Goal: Task Accomplishment & Management: Manage account settings

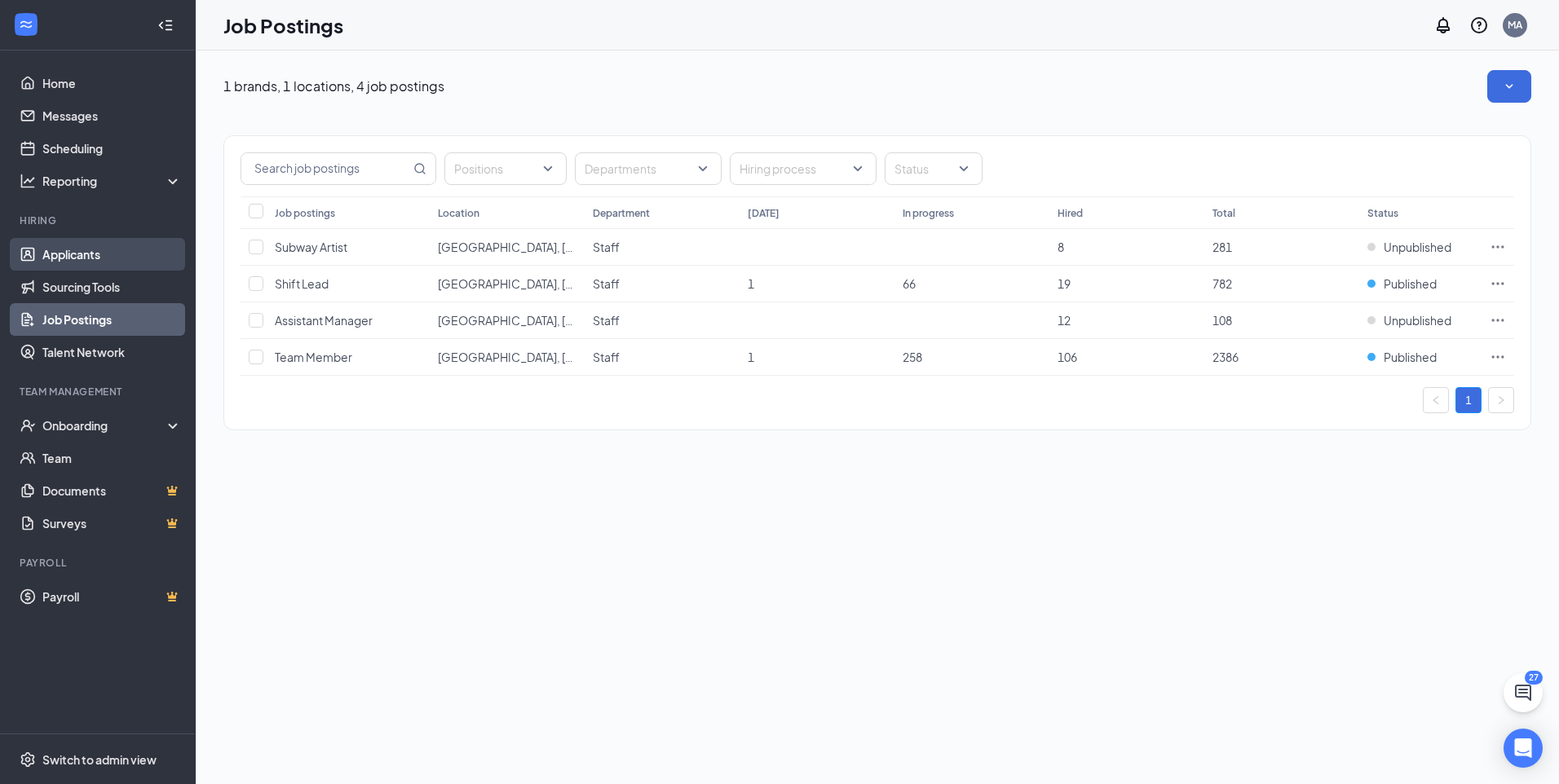
click at [116, 249] on link "Applicants" at bounding box center [112, 254] width 140 height 32
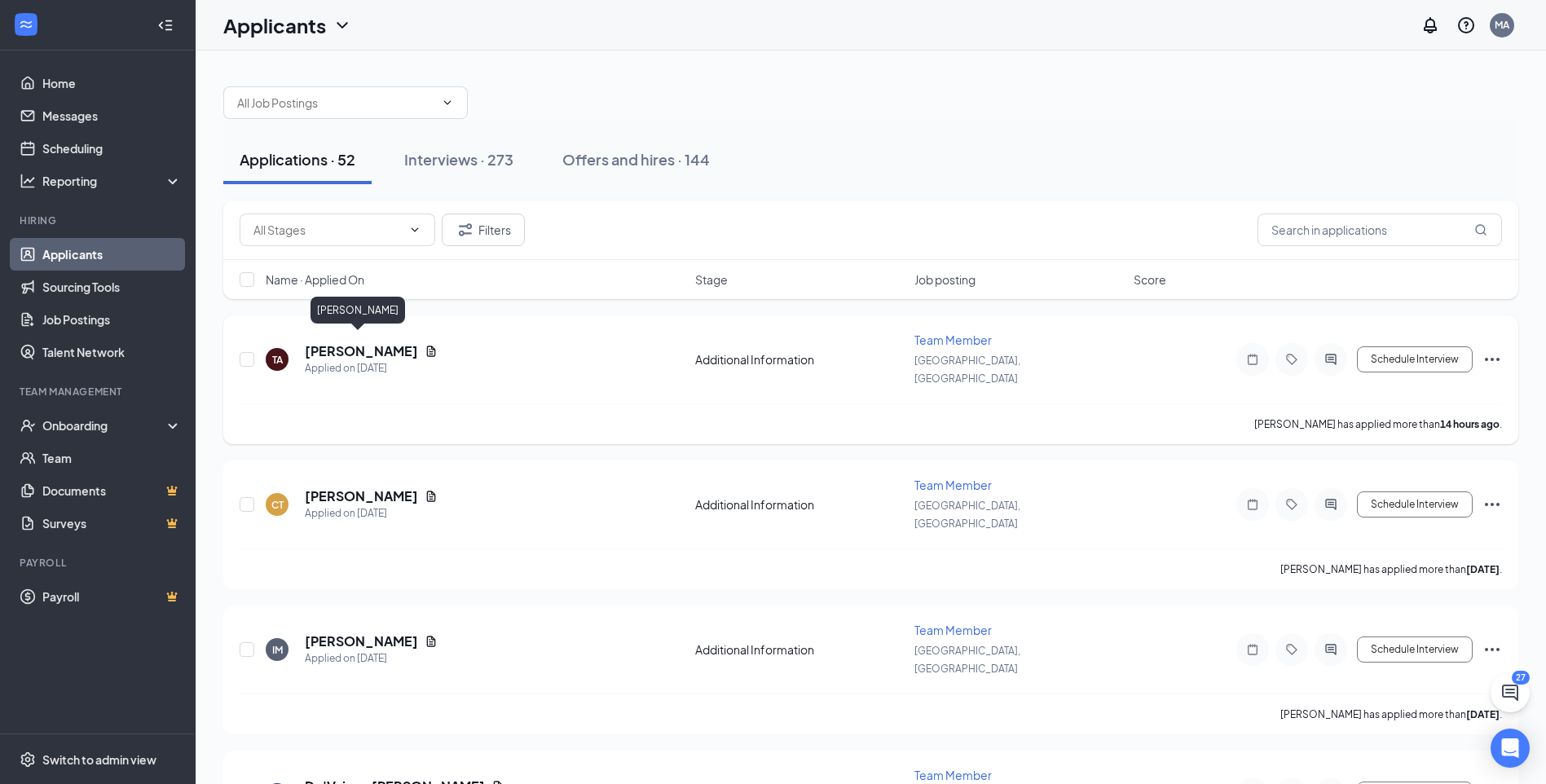
click at [328, 342] on h5 "[PERSON_NAME]" at bounding box center [361, 351] width 113 height 18
click at [328, 341] on body "Home Messages Scheduling Reporting Hiring Applicants Sourcing Tools Job Posting…" at bounding box center [773, 392] width 1546 height 784
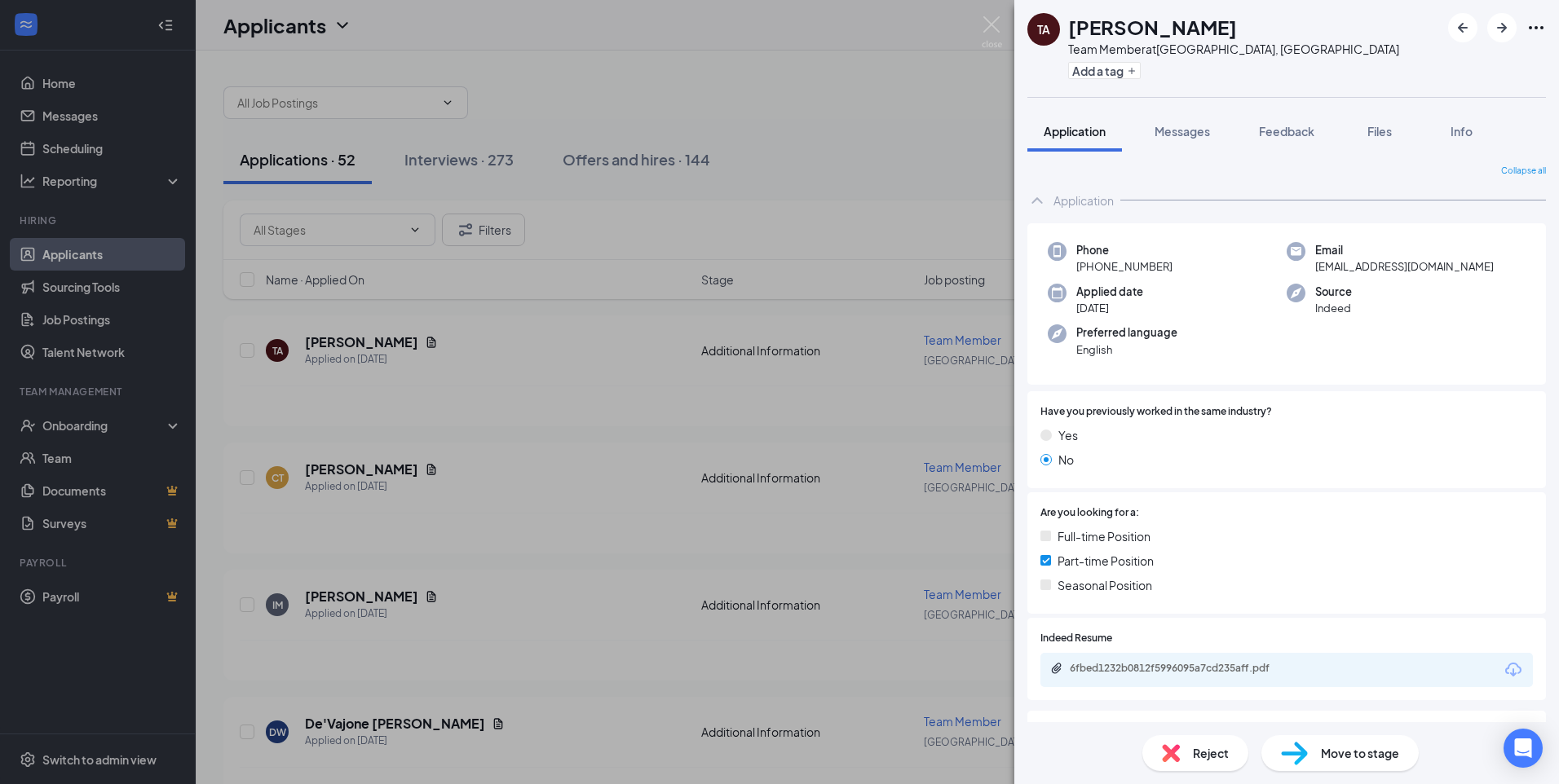
click at [887, 153] on div "[PERSON_NAME] Team Member at [GEOGRAPHIC_DATA], [GEOGRAPHIC_DATA] Add a tag App…" at bounding box center [780, 392] width 1559 height 784
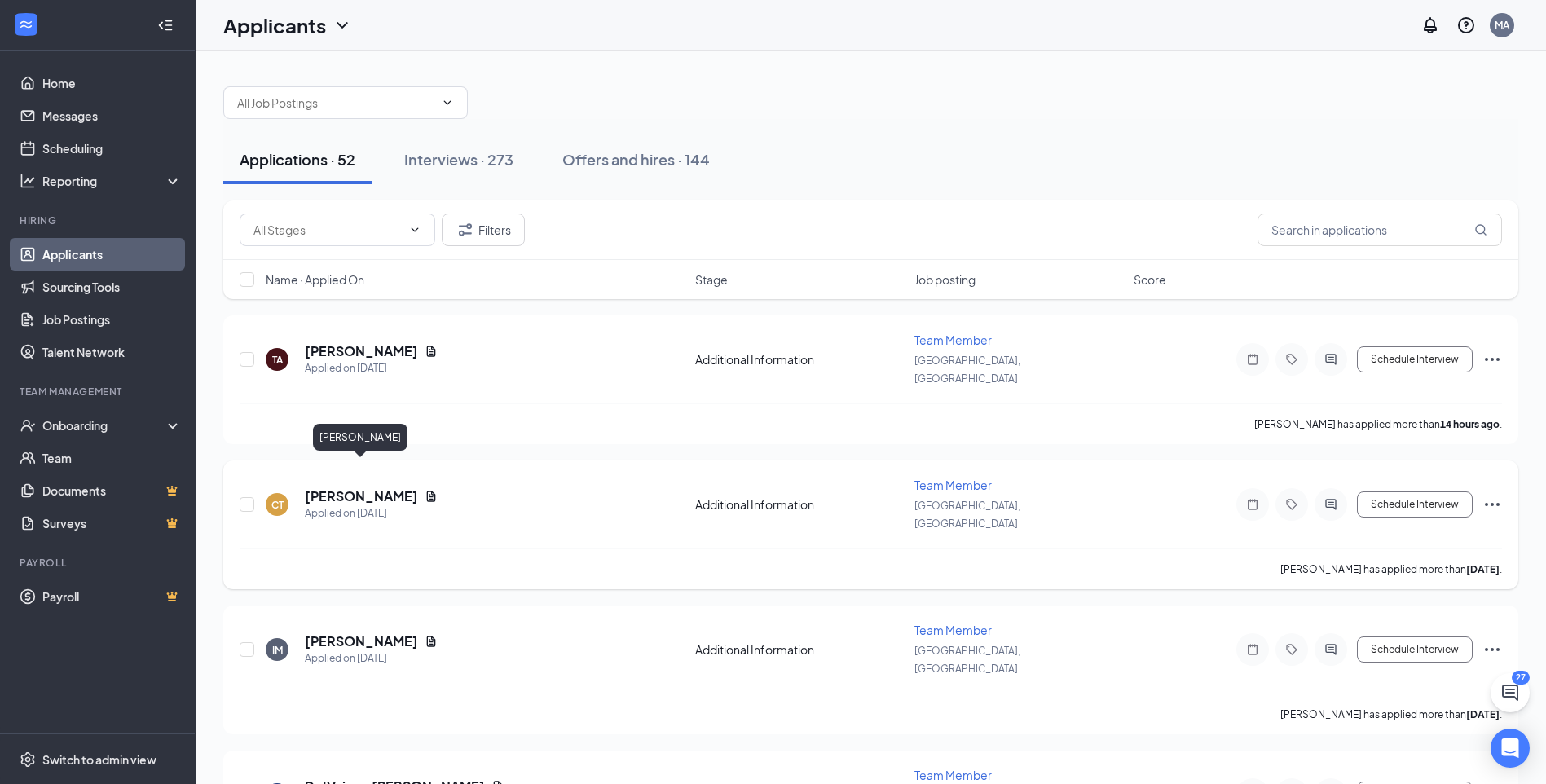
click at [365, 488] on h5 "[PERSON_NAME]" at bounding box center [361, 496] width 113 height 18
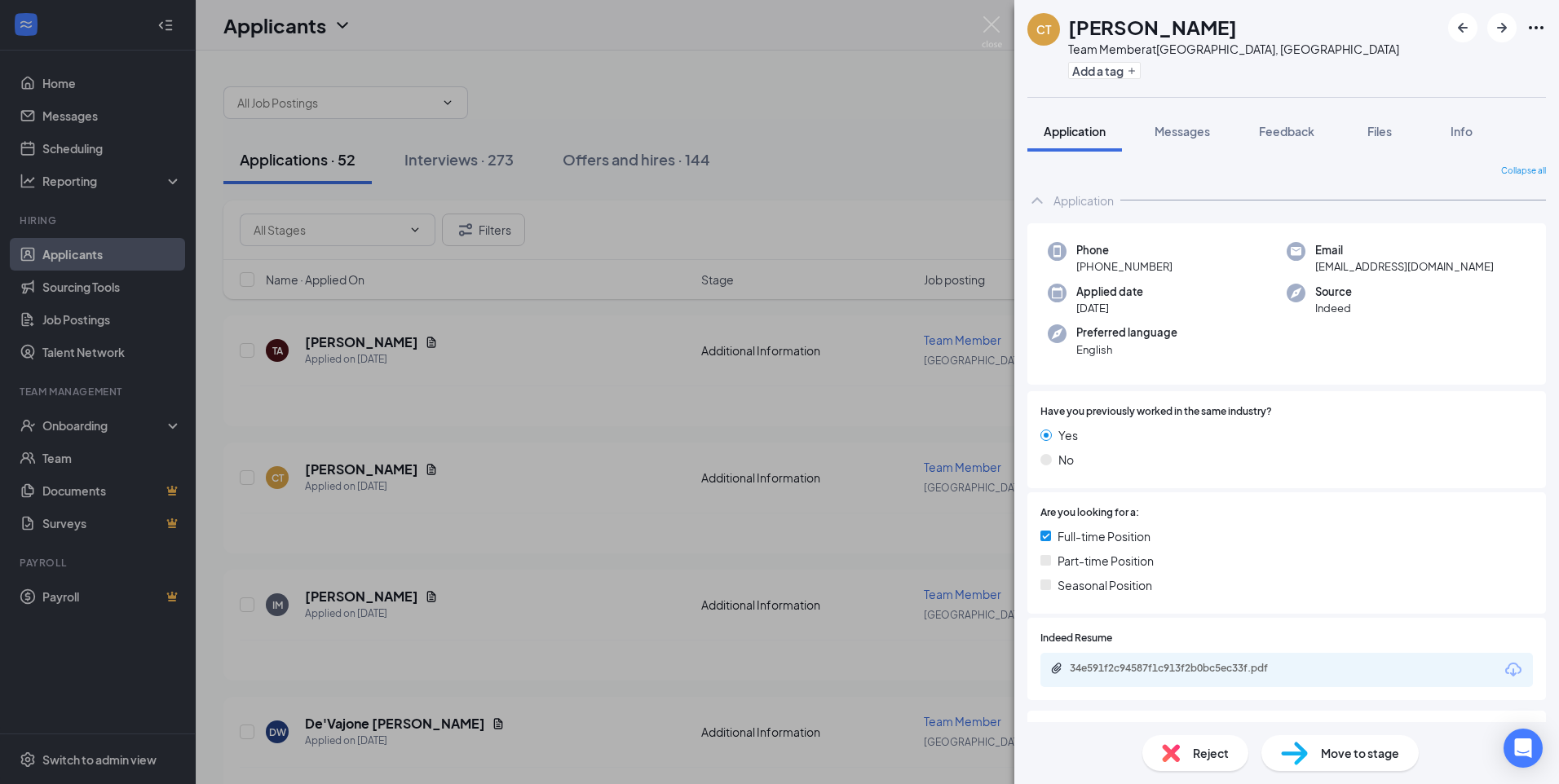
click at [928, 168] on div "CT [PERSON_NAME] Team Member at [GEOGRAPHIC_DATA], [GEOGRAPHIC_DATA] Add a tag …" at bounding box center [780, 392] width 1559 height 784
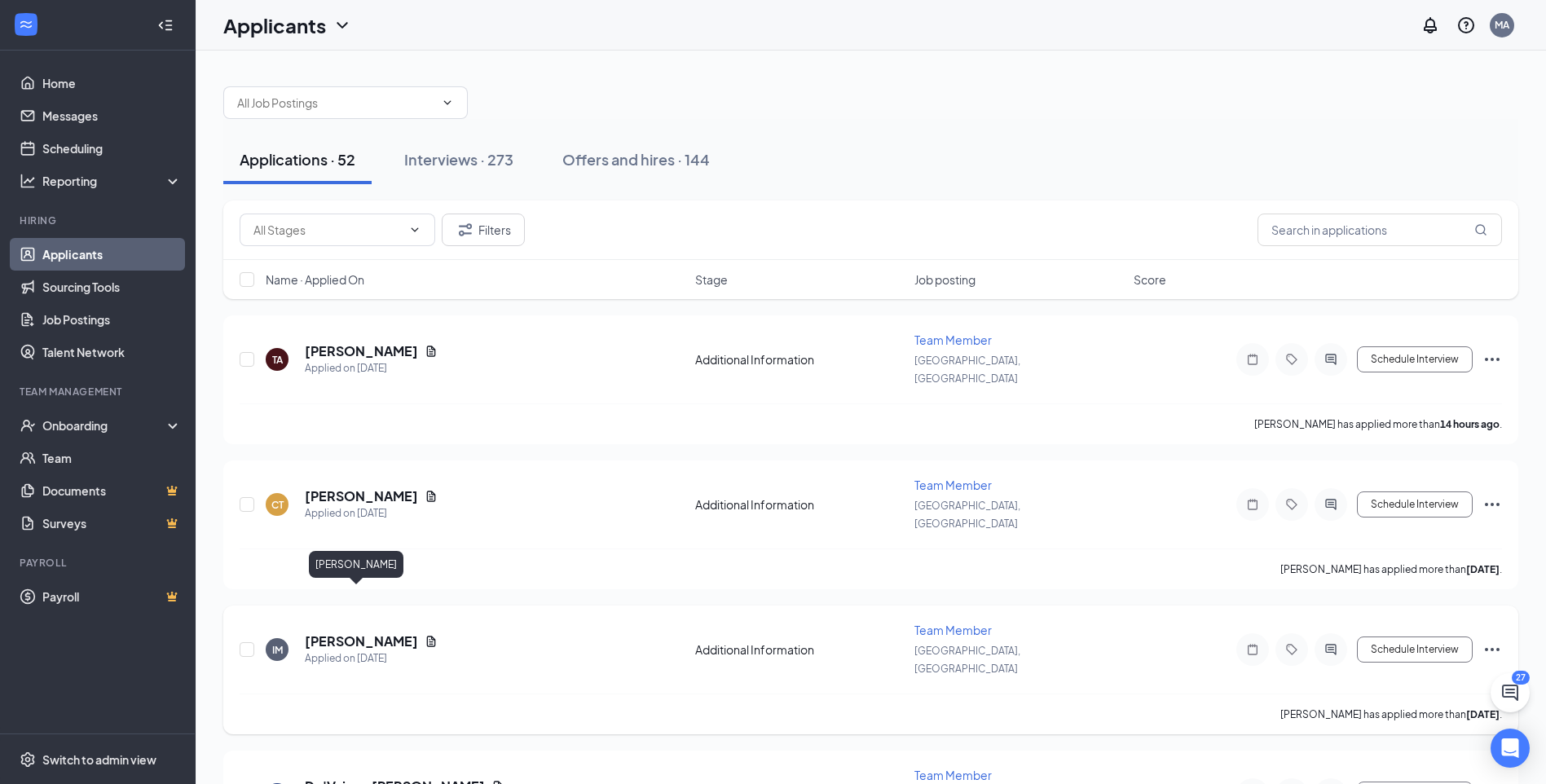
click at [340, 632] on h5 "[PERSON_NAME]" at bounding box center [361, 641] width 113 height 18
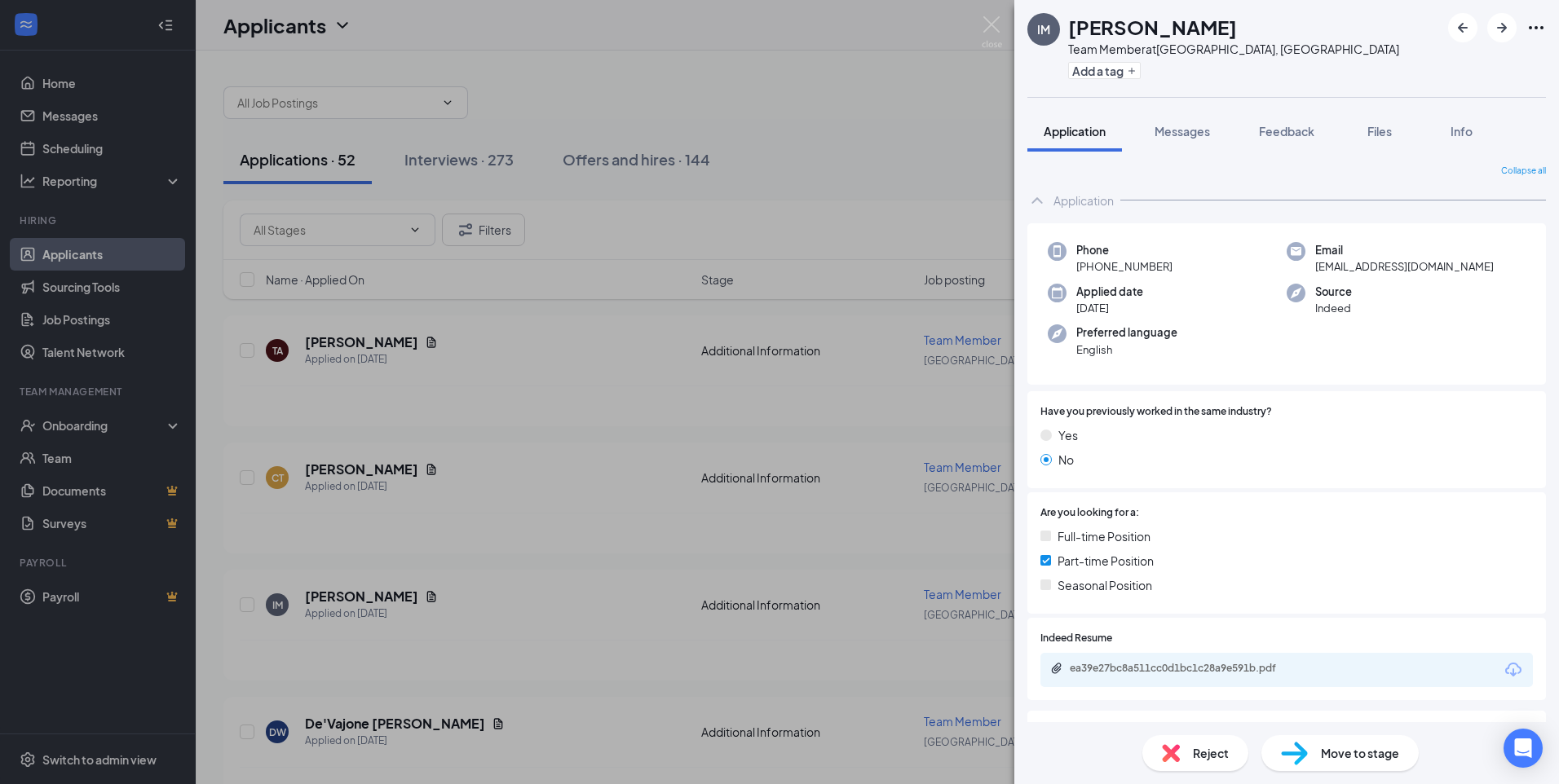
click at [871, 159] on div "IM [PERSON_NAME] Team Member at [GEOGRAPHIC_DATA], [GEOGRAPHIC_DATA] Add a tag …" at bounding box center [780, 392] width 1559 height 784
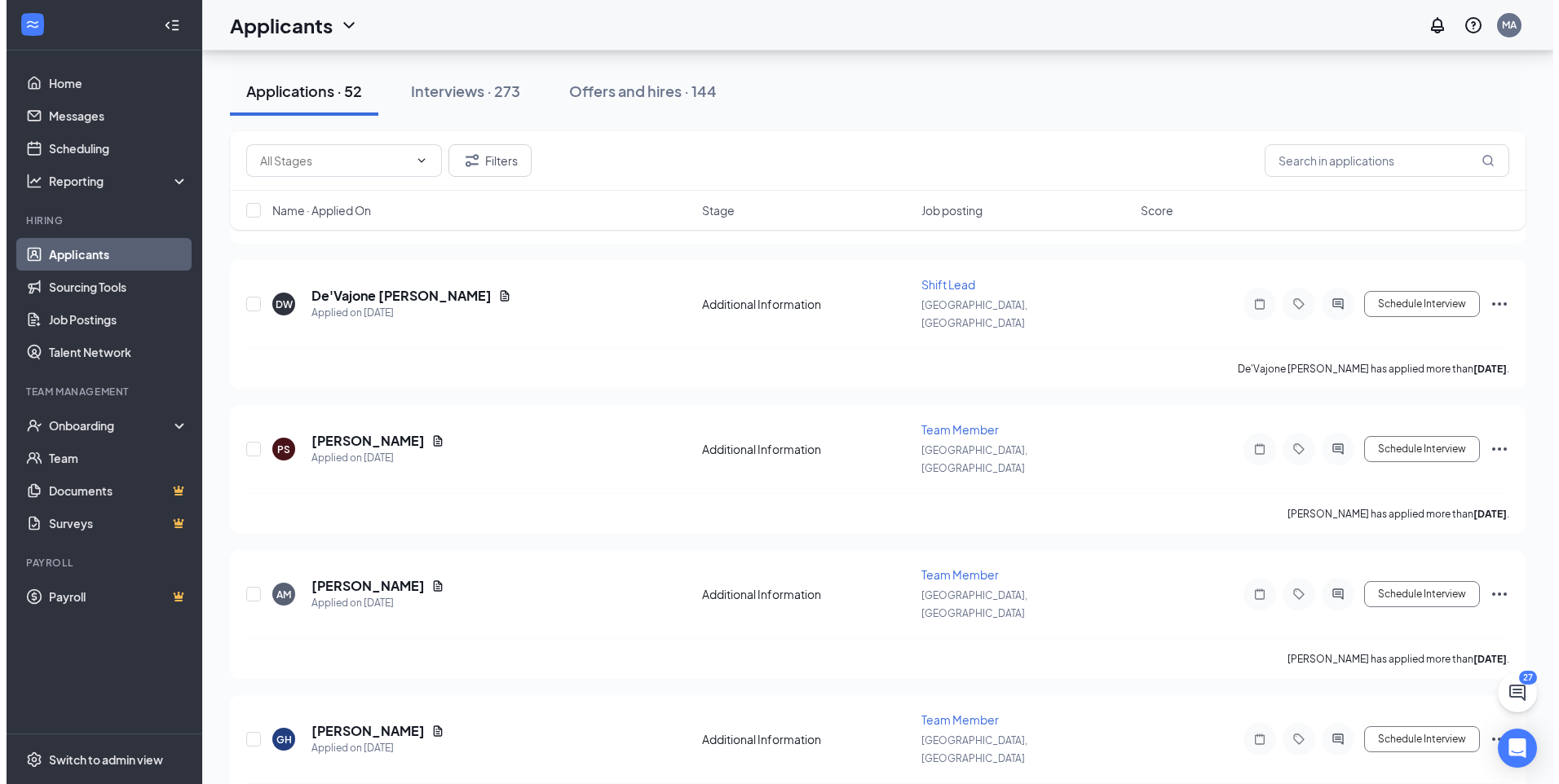
scroll to position [652, 0]
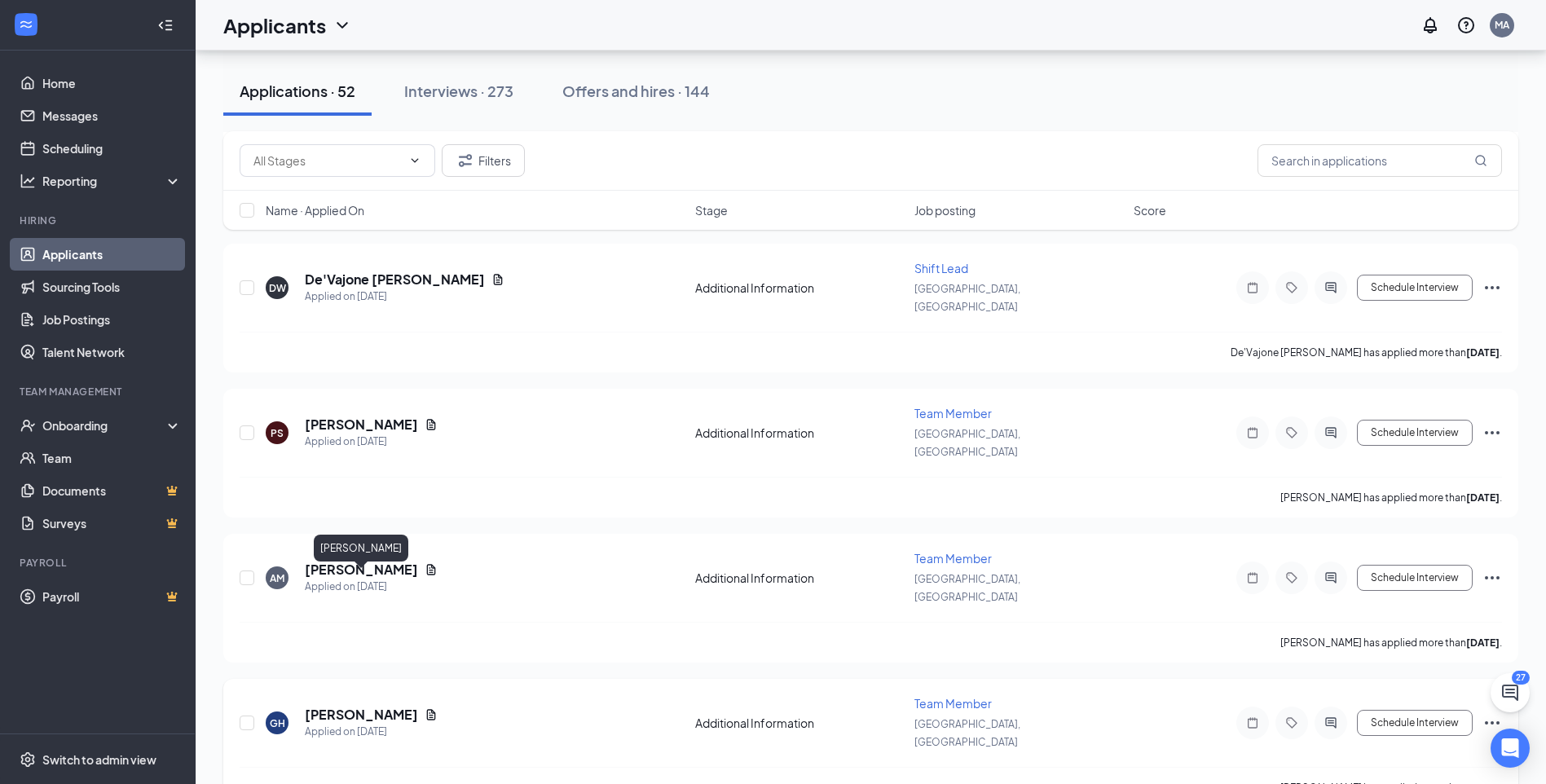
click at [374, 706] on h5 "[PERSON_NAME]" at bounding box center [361, 715] width 113 height 18
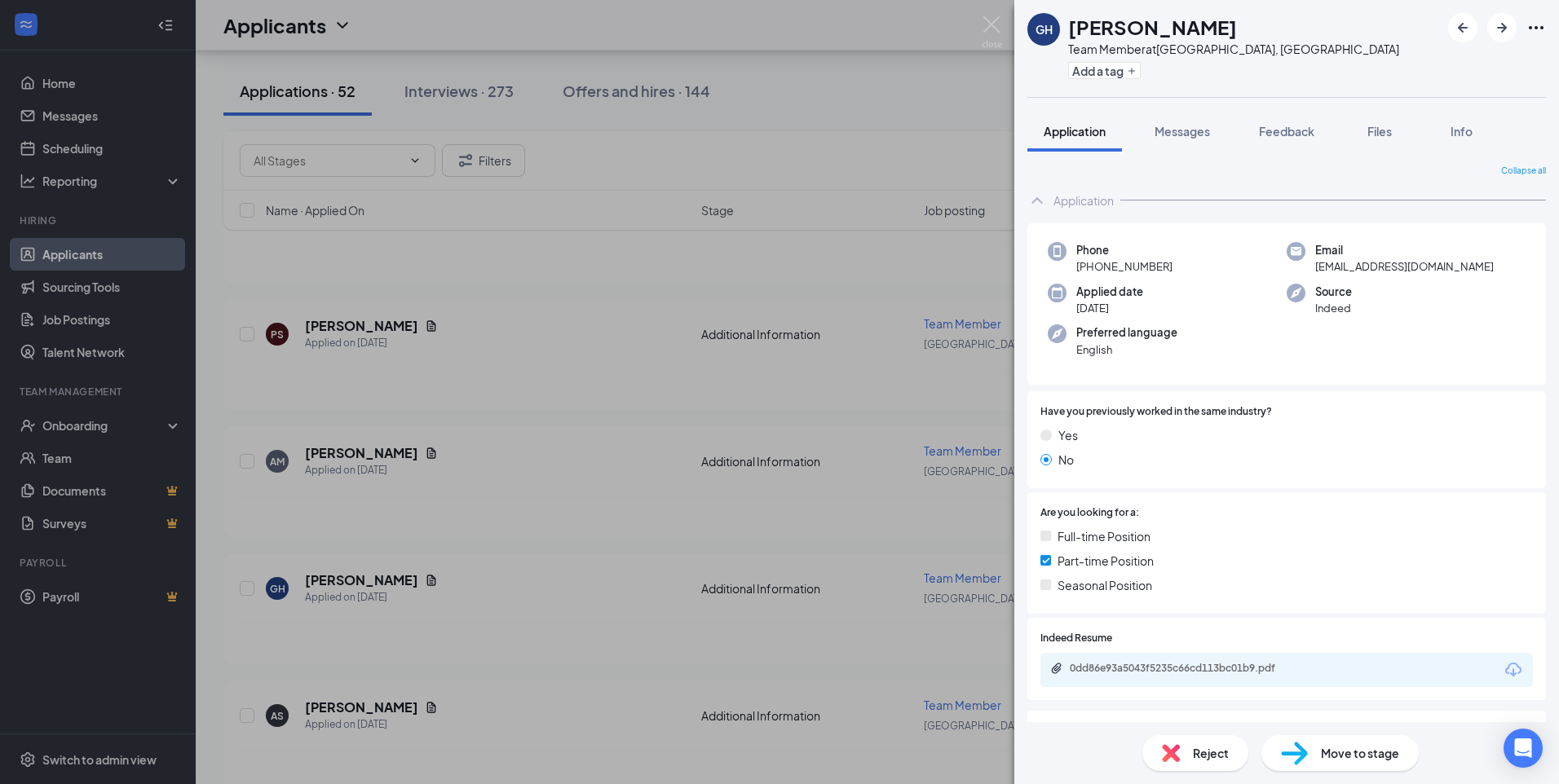
click at [463, 523] on div "GH [PERSON_NAME] Team Member at [GEOGRAPHIC_DATA], [GEOGRAPHIC_DATA] Add a tag …" at bounding box center [780, 392] width 1559 height 784
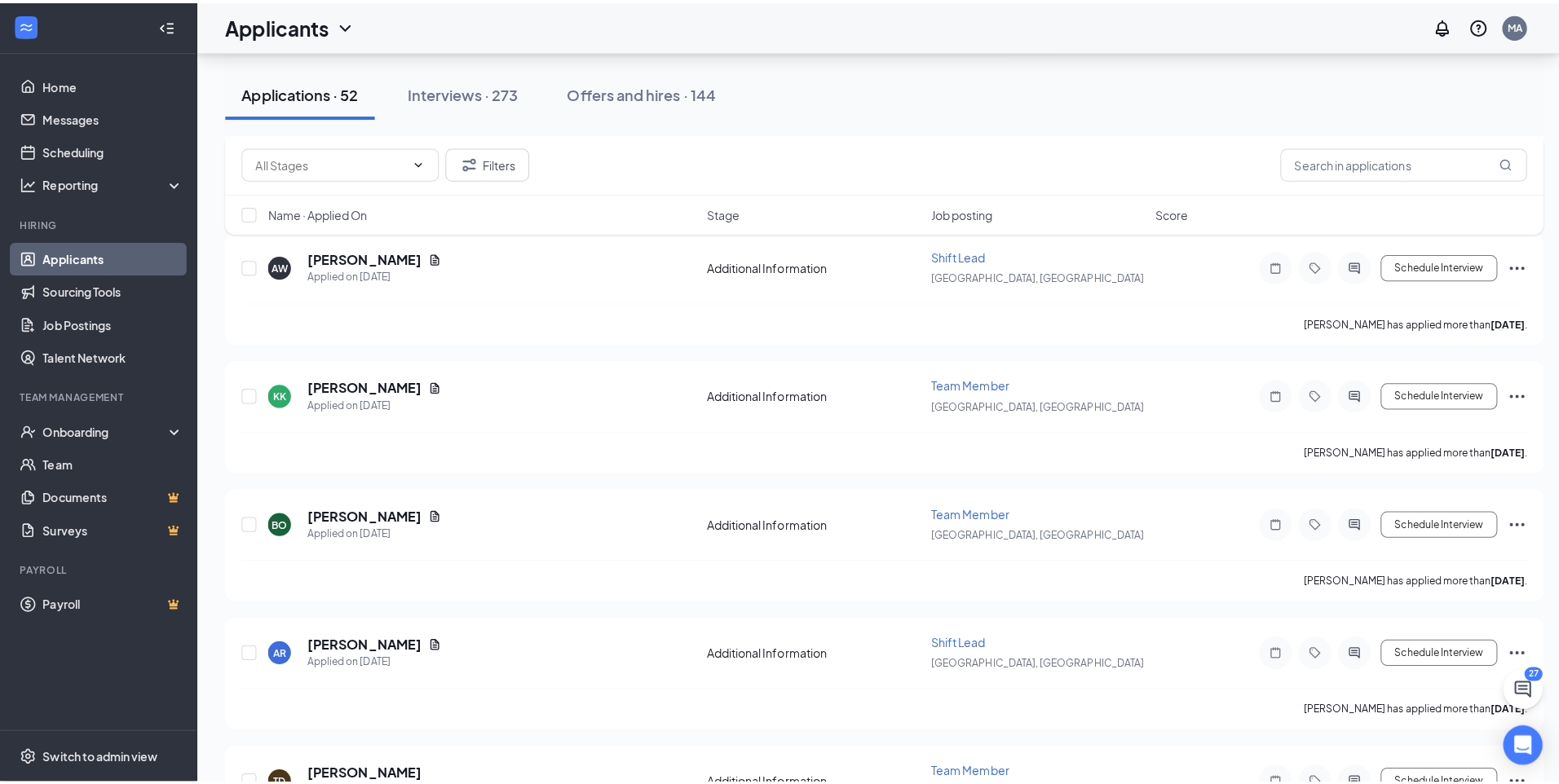
scroll to position [1711, 0]
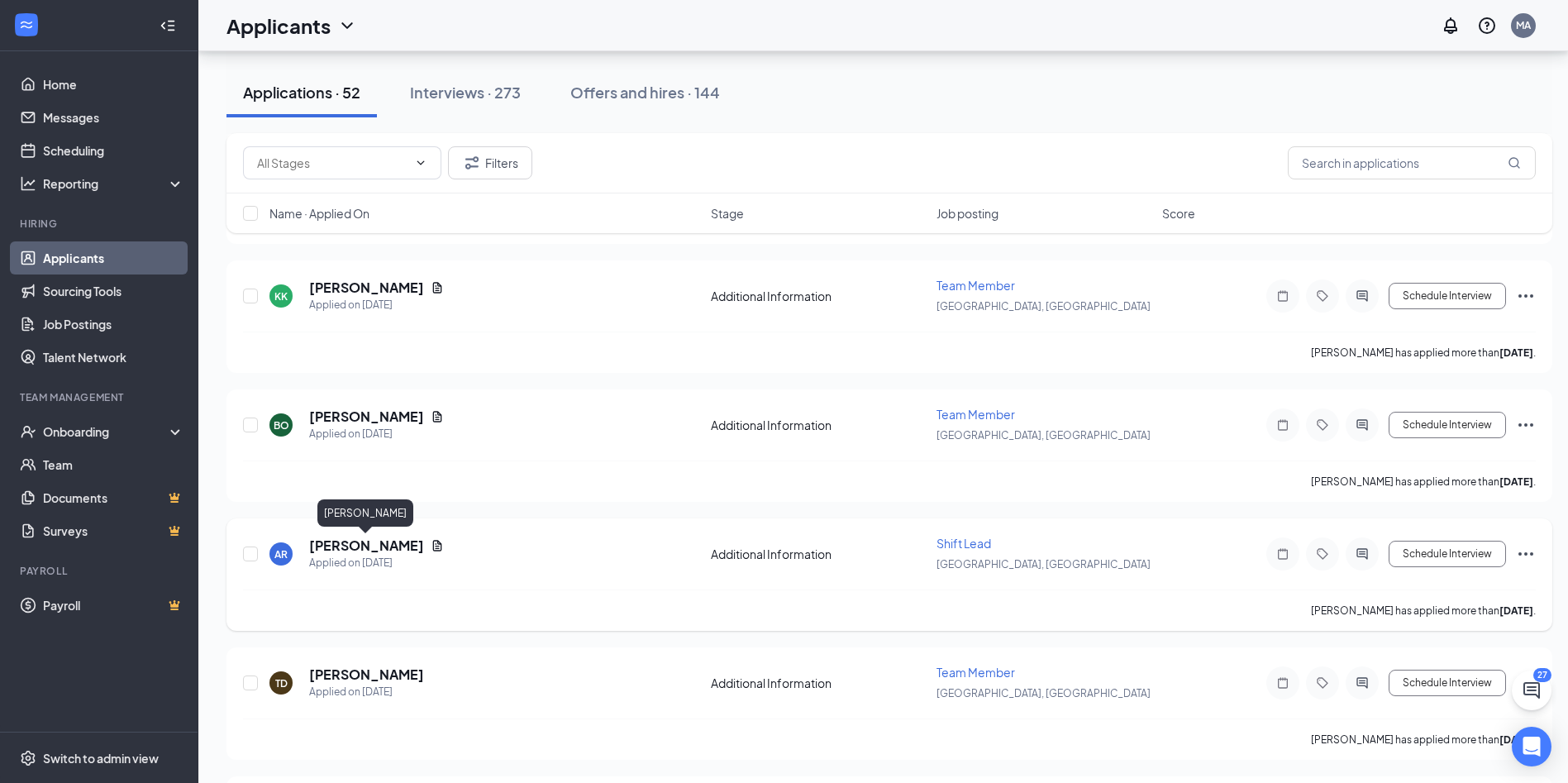
click at [376, 539] on h5 "[PERSON_NAME]" at bounding box center [366, 545] width 115 height 18
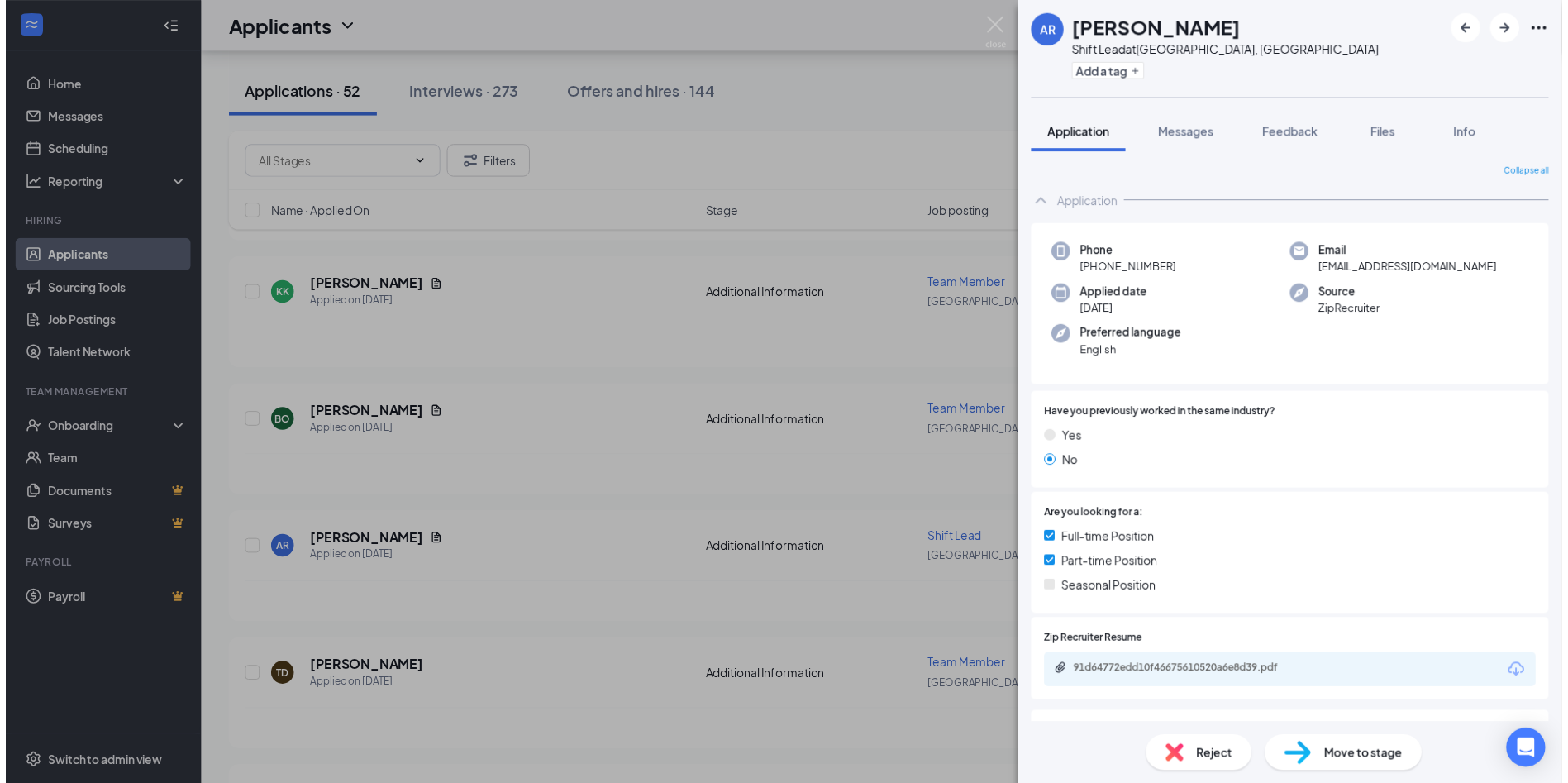
scroll to position [127, 0]
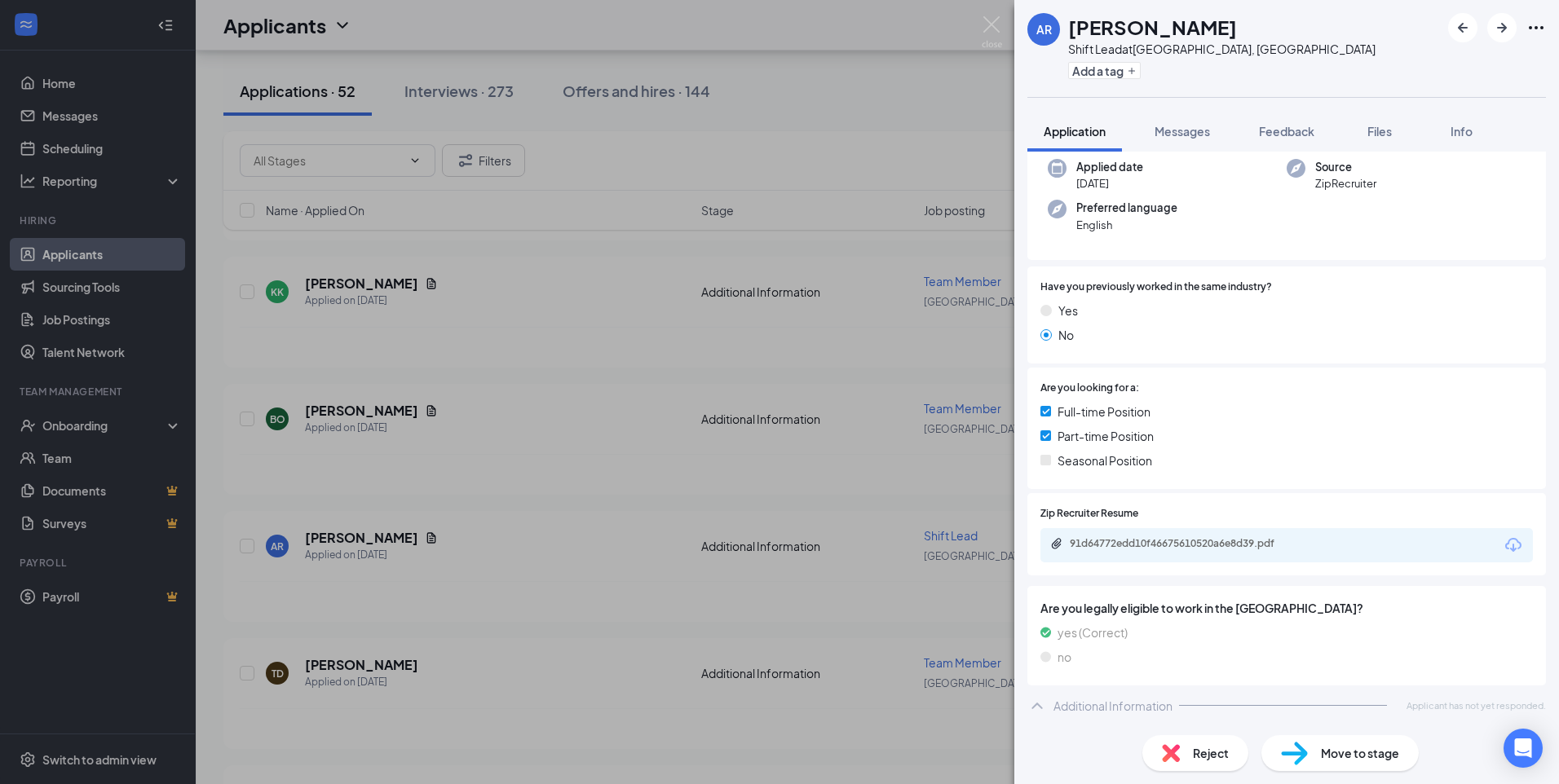
click at [633, 492] on div "AR [PERSON_NAME] Shift Lead at [GEOGRAPHIC_DATA], [GEOGRAPHIC_DATA] Add a tag A…" at bounding box center [780, 392] width 1559 height 784
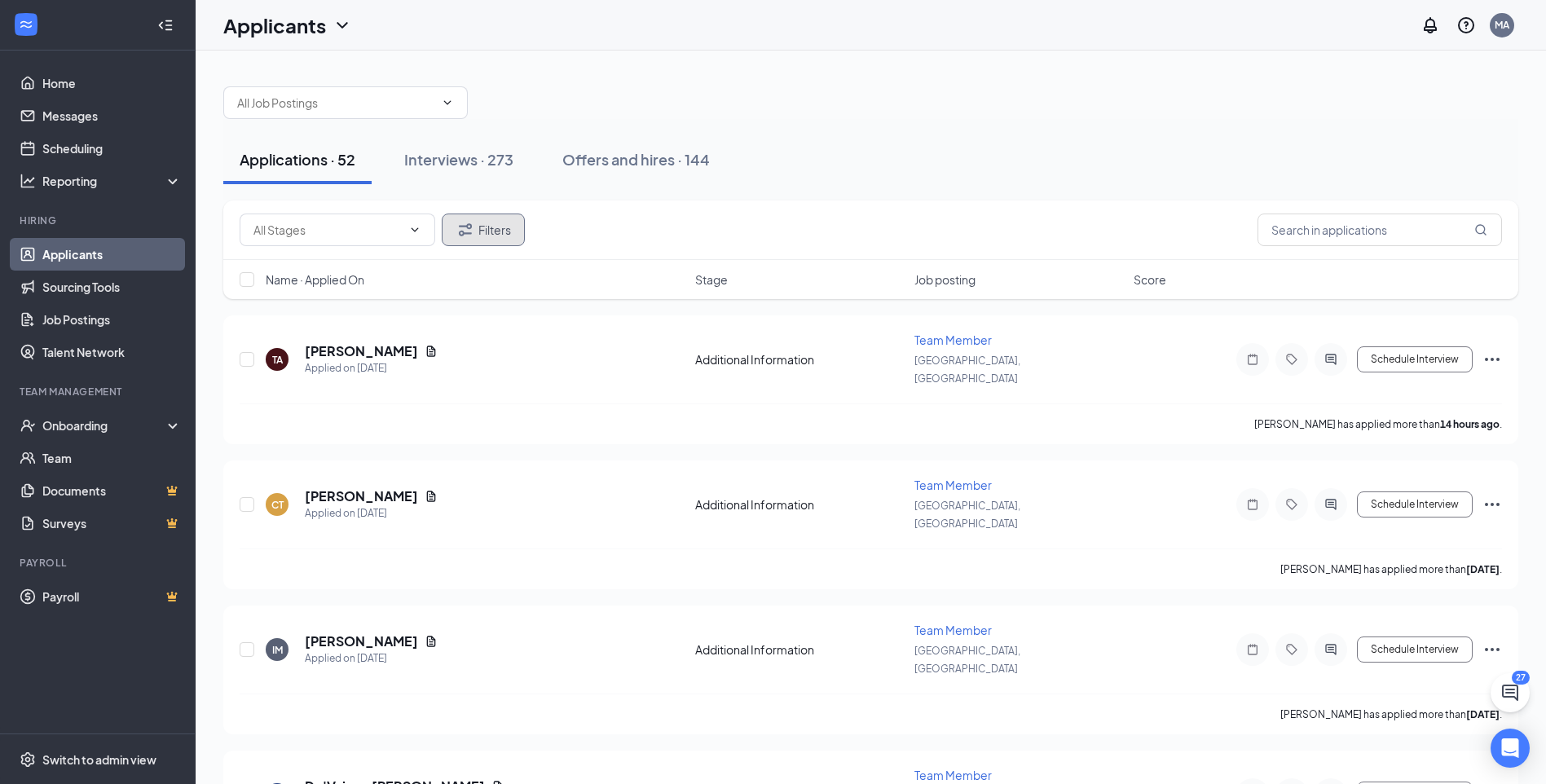
click at [493, 243] on button "Filters" at bounding box center [483, 230] width 83 height 32
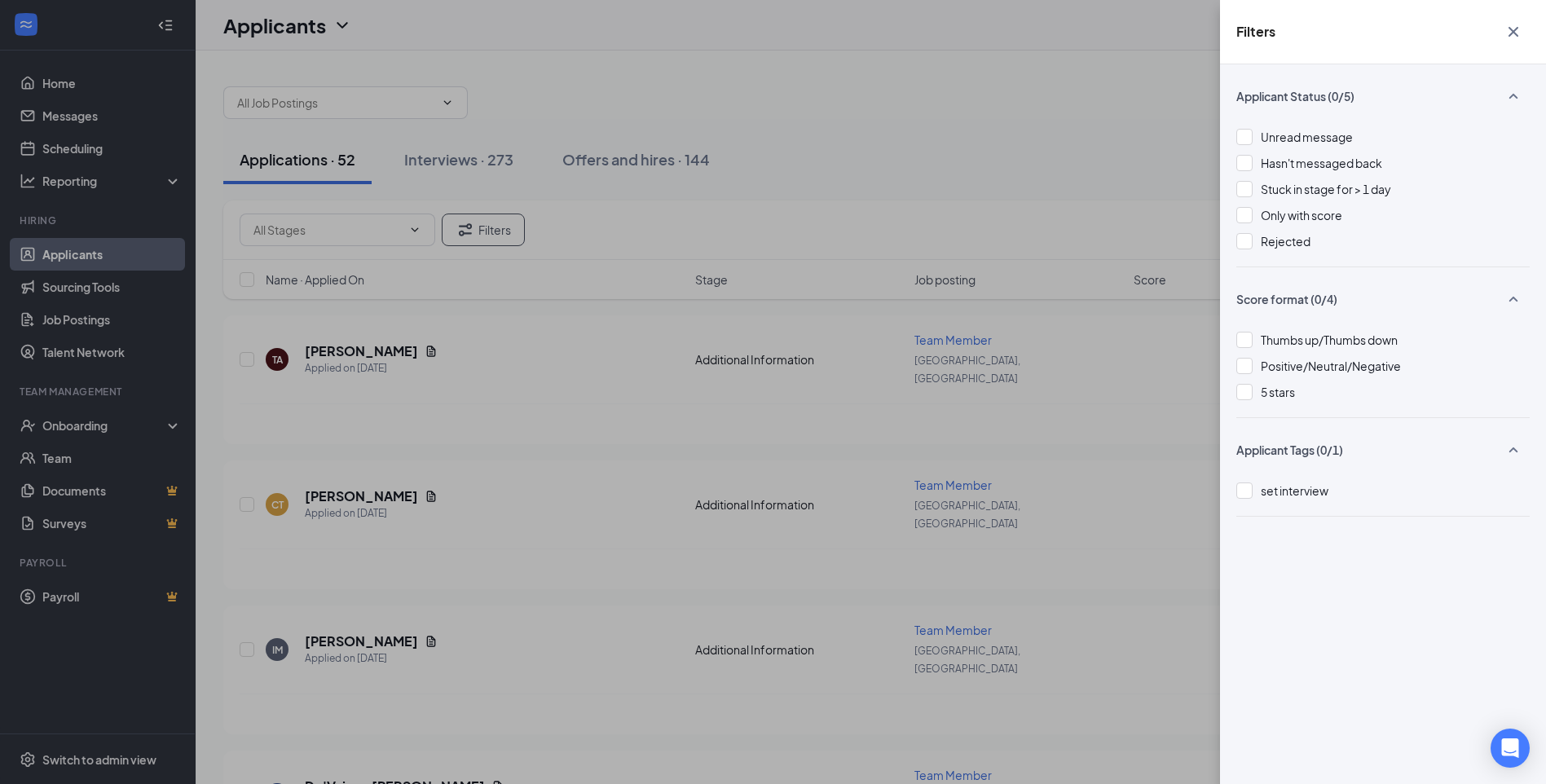
click at [461, 235] on div "Filters Applicant Status (0/5) Unread message Hasn't messaged back Stuck in sta…" at bounding box center [773, 392] width 1546 height 784
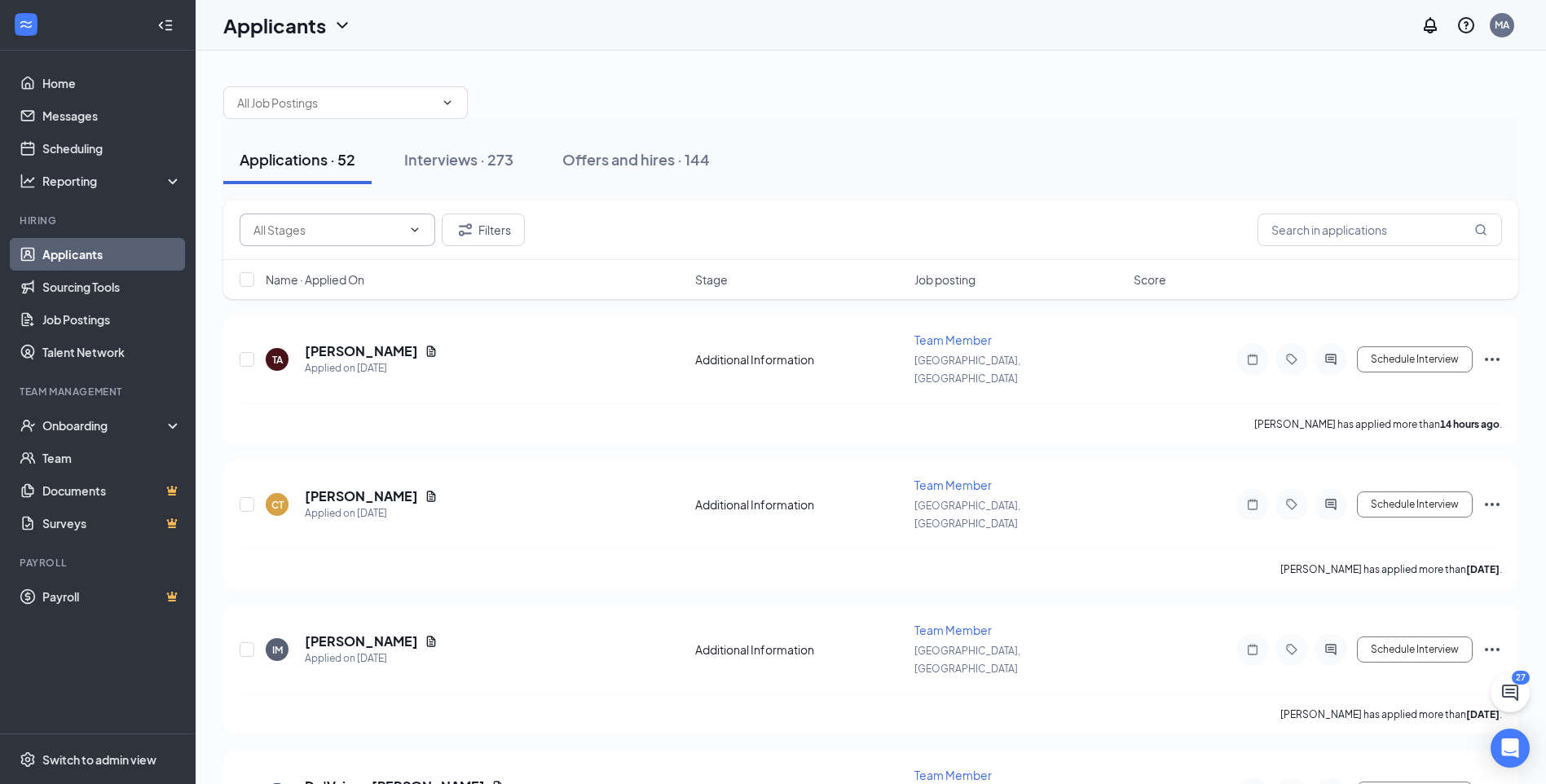
click at [418, 237] on span at bounding box center [337, 230] width 195 height 32
click at [419, 231] on icon "ChevronDown" at bounding box center [415, 230] width 13 height 13
click at [413, 230] on icon "ChevronDown" at bounding box center [415, 230] width 13 height 13
click at [469, 223] on icon "Filter" at bounding box center [465, 230] width 19 height 19
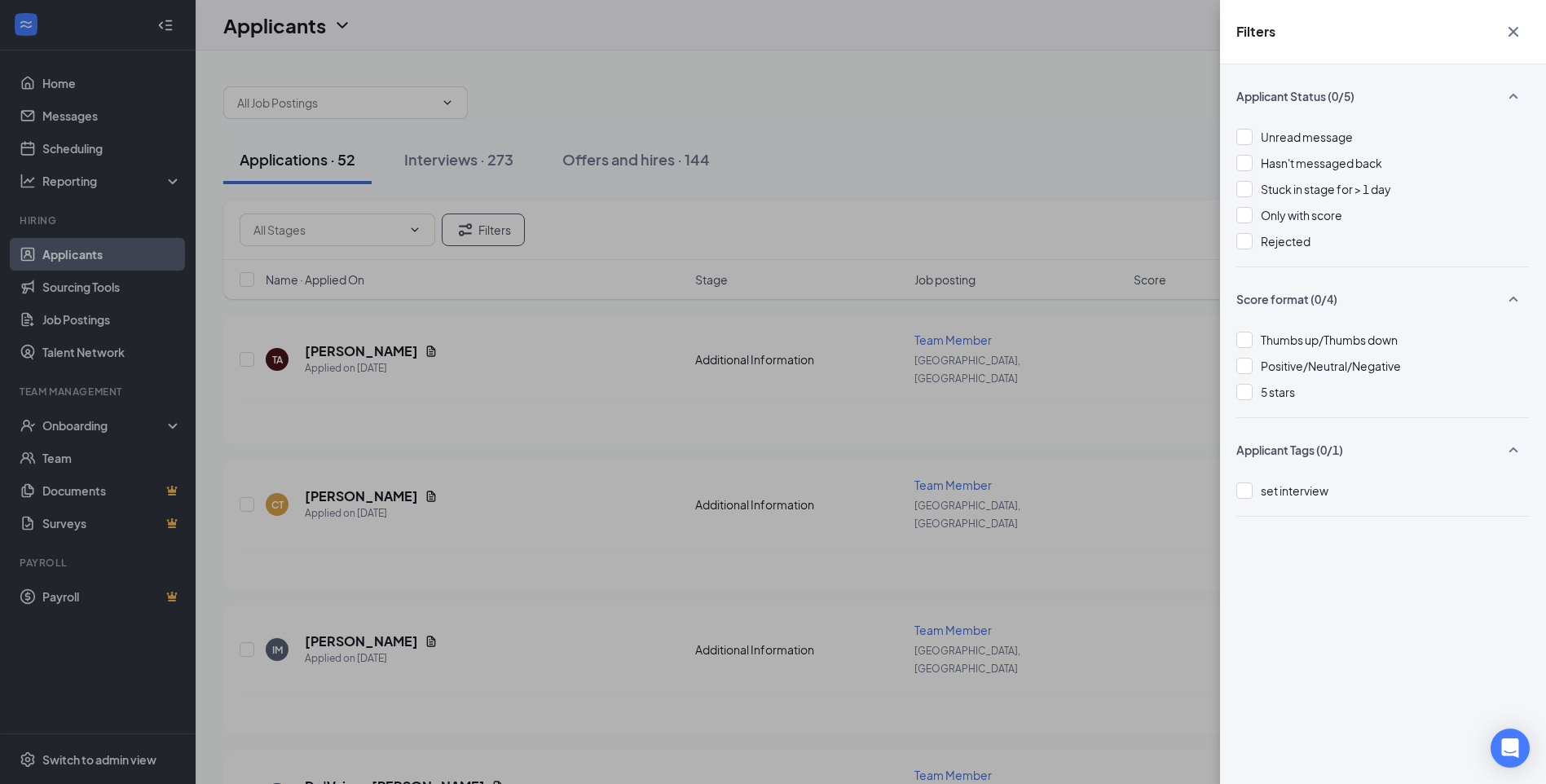
click at [560, 202] on div "Filters Applicant Status (0/5) Unread message Hasn't messaged back Stuck in sta…" at bounding box center [773, 392] width 1546 height 784
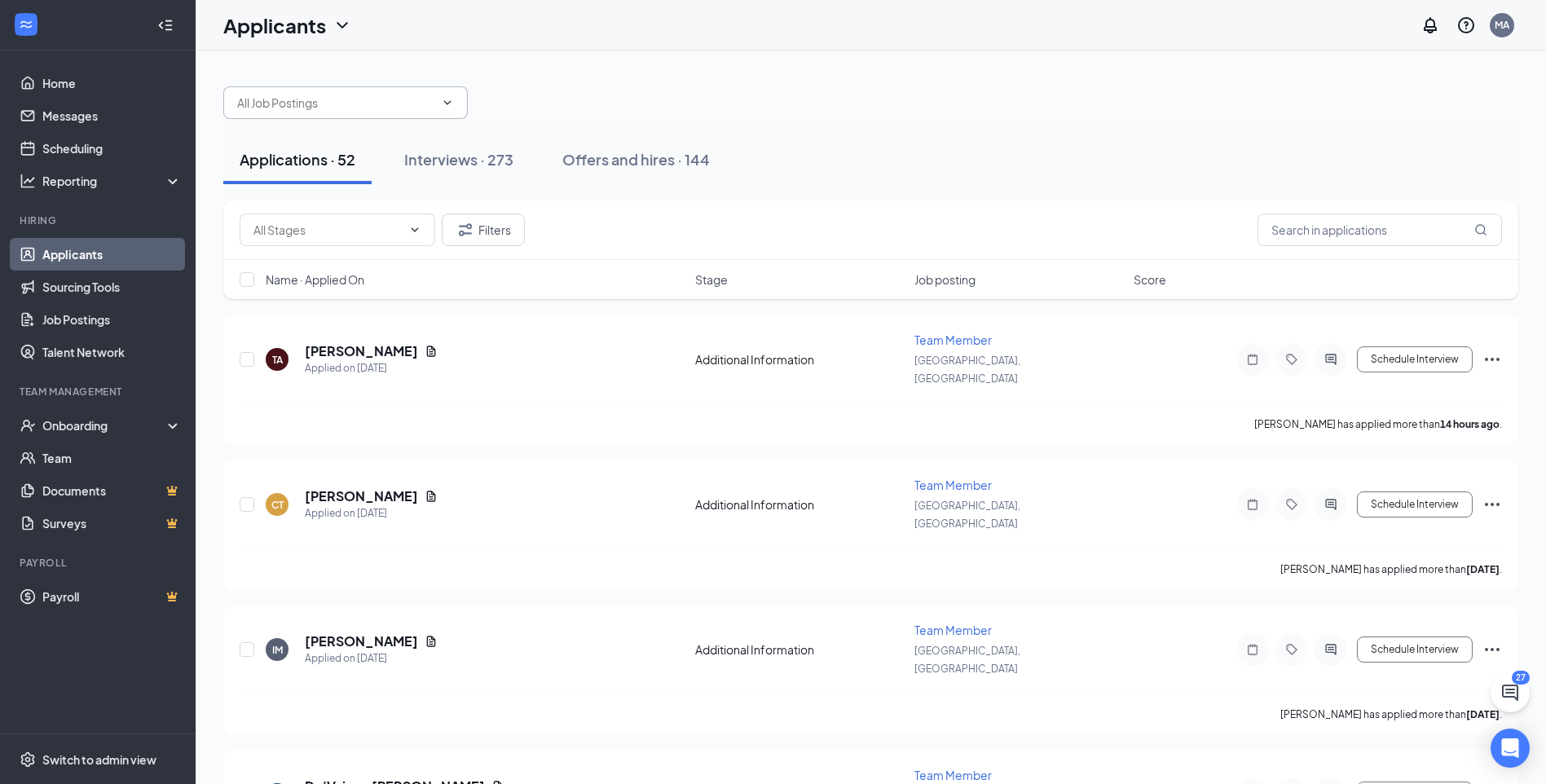
click at [447, 99] on icon "ChevronDown" at bounding box center [447, 103] width 13 height 13
click at [449, 100] on icon "ChevronDown" at bounding box center [447, 103] width 13 height 13
click at [462, 167] on div "Interviews · 273" at bounding box center [459, 159] width 109 height 20
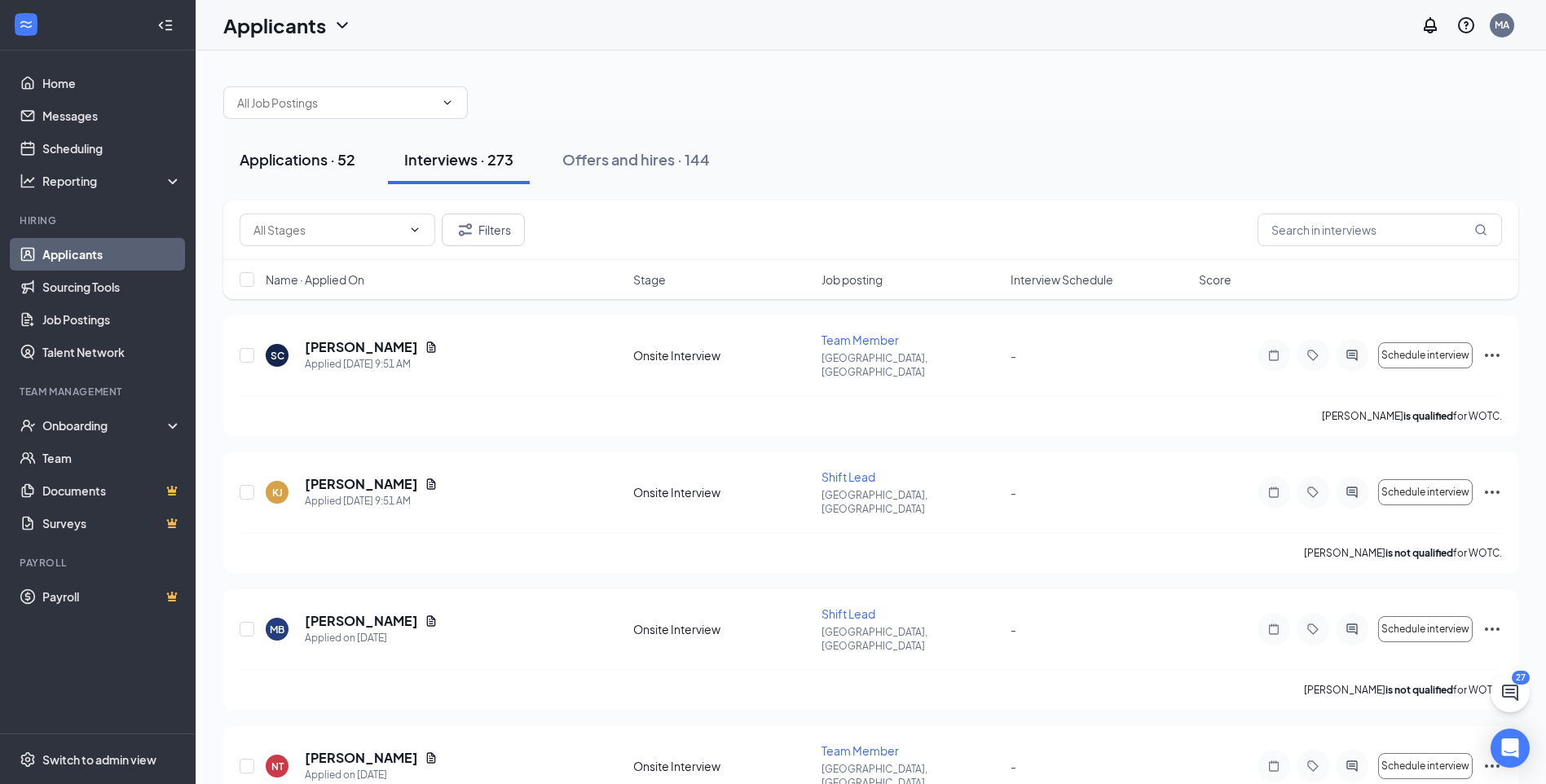
click at [339, 164] on div "Applications · 52" at bounding box center [297, 159] width 116 height 20
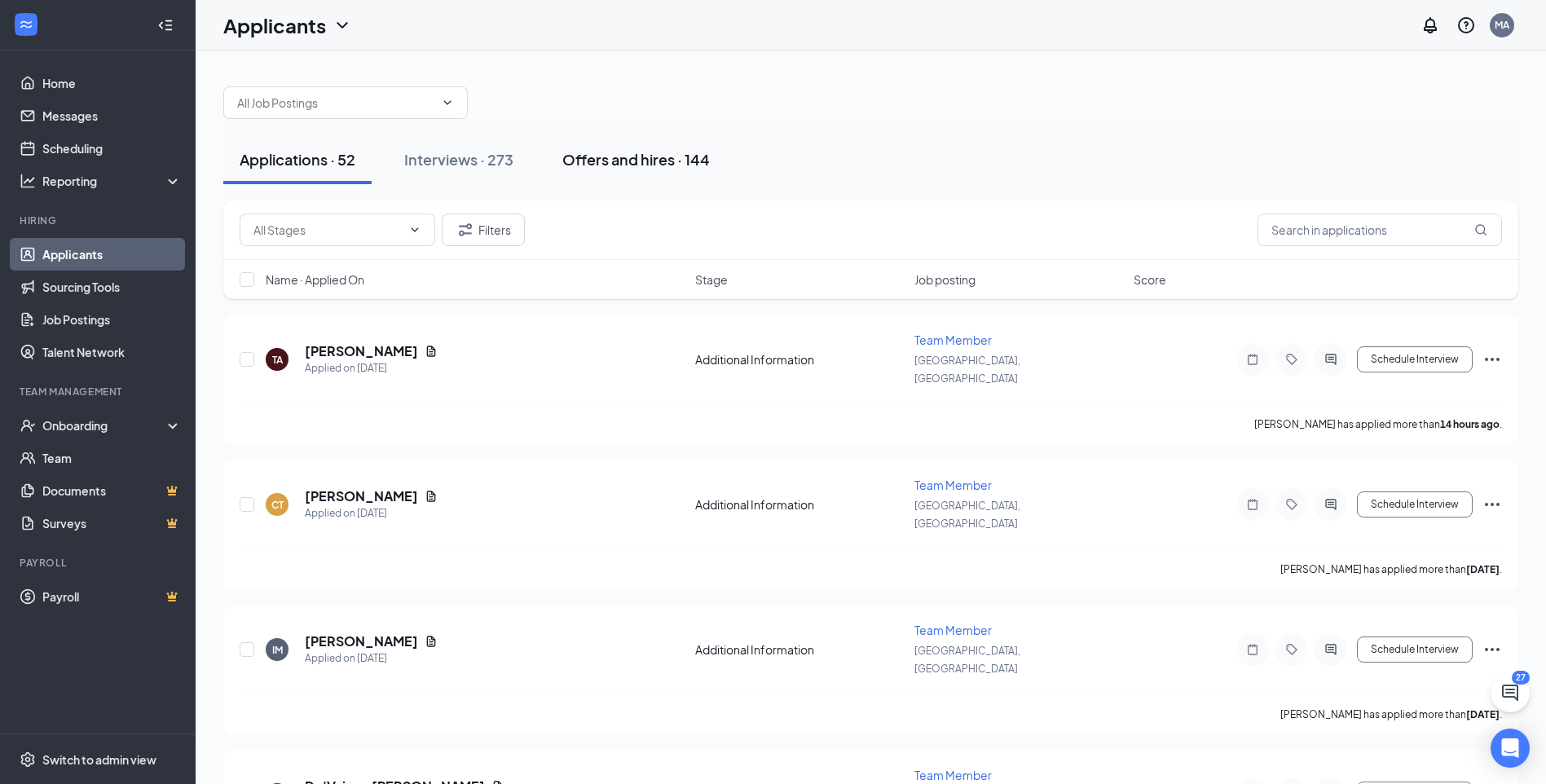
click at [636, 156] on div "Offers and hires · 144" at bounding box center [636, 159] width 147 height 20
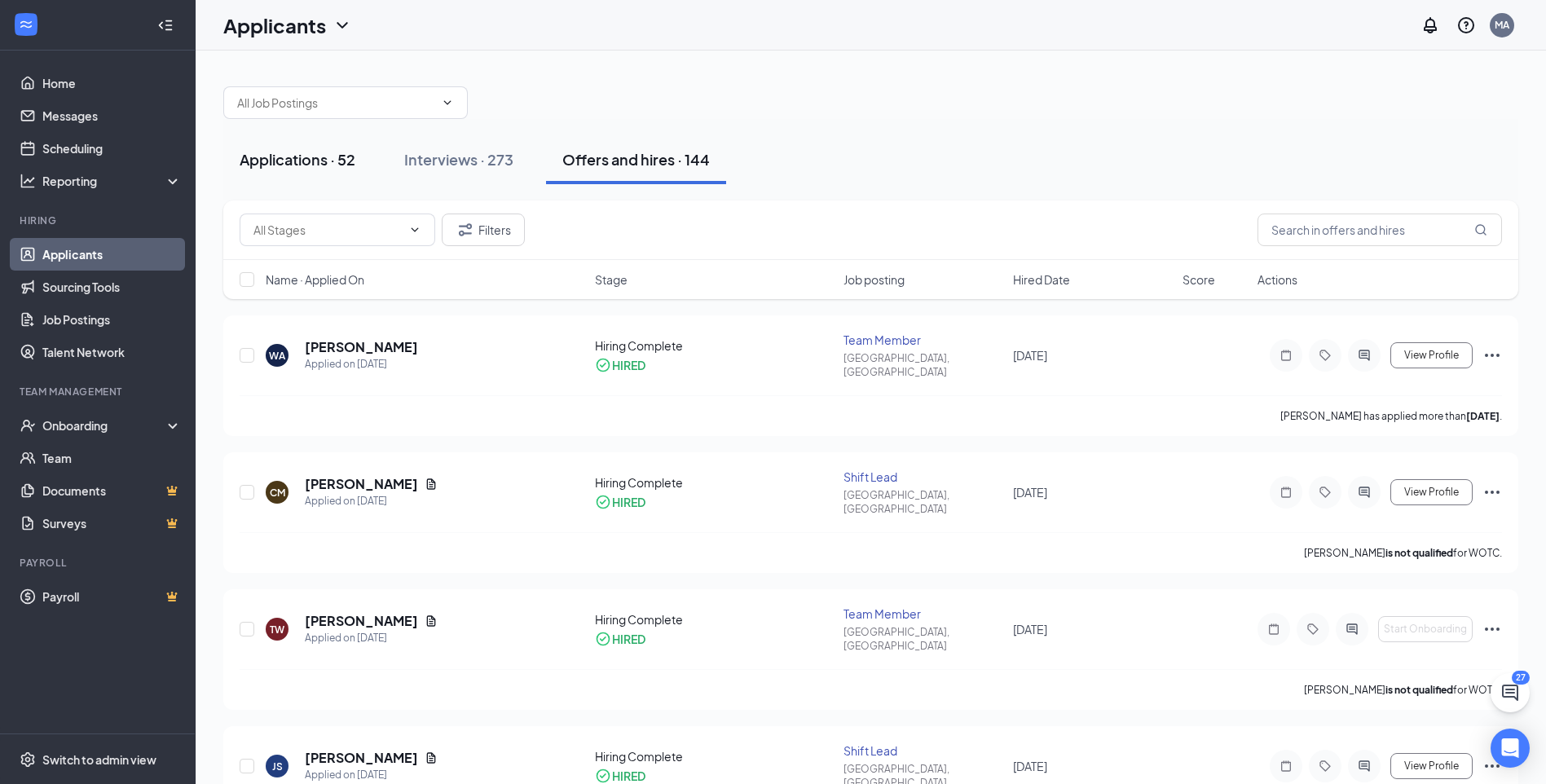
click at [331, 168] on div "Applications · 52" at bounding box center [297, 159] width 116 height 20
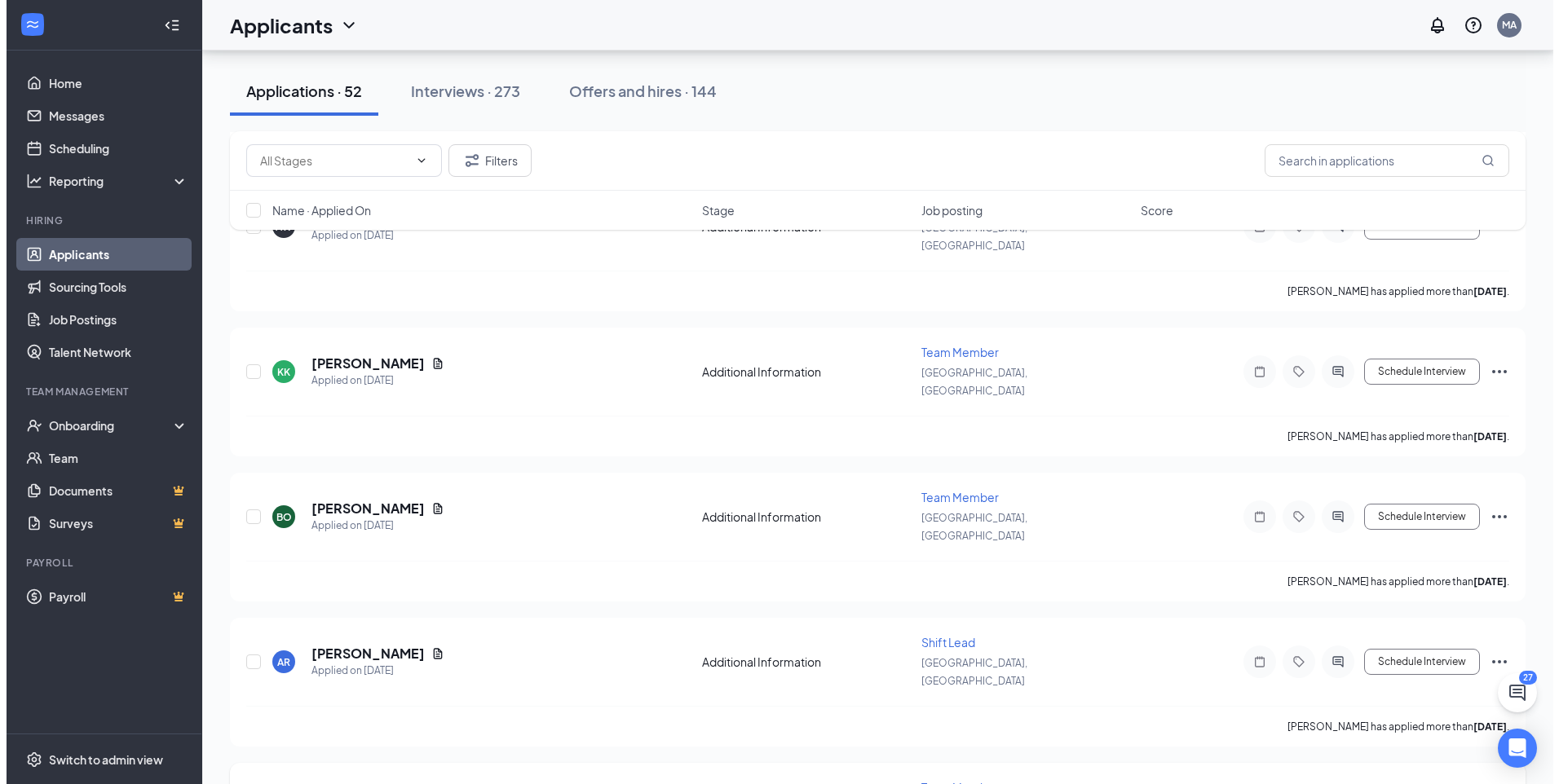
scroll to position [1874, 0]
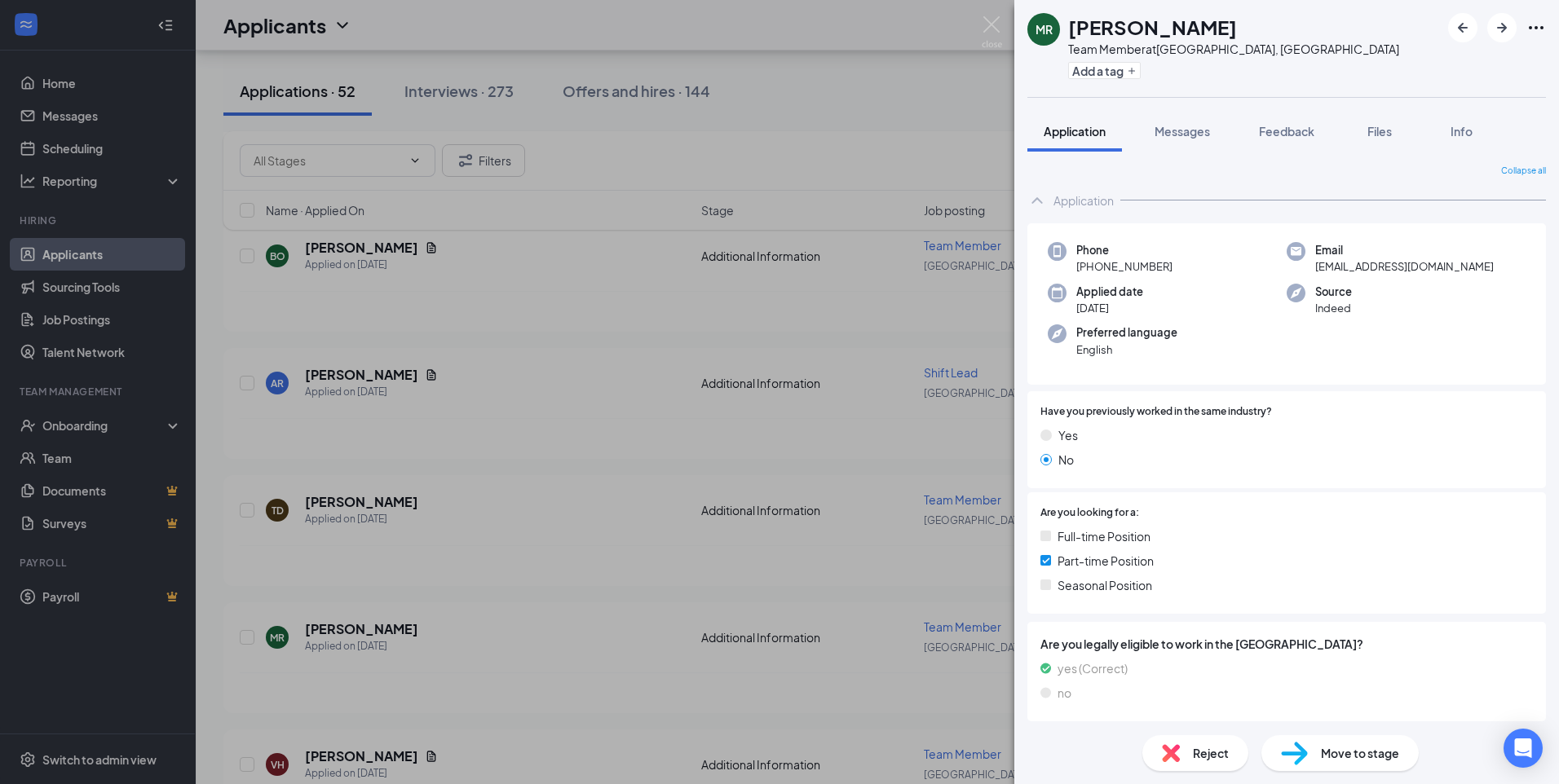
drag, startPoint x: 1525, startPoint y: 295, endPoint x: 1500, endPoint y: 392, distance: 100.2
click at [1500, 392] on div "Phone [PHONE_NUMBER] Email [EMAIL_ADDRESS][DOMAIN_NAME] Applied date [DATE] Sou…" at bounding box center [1287, 474] width 518 height 502
click at [1500, 392] on div "Have you previously worked in the same industry? Yes No" at bounding box center [1287, 440] width 518 height 97
click at [1321, 417] on div at bounding box center [1403, 412] width 261 height 16
click at [688, 365] on div "MR [PERSON_NAME] Team Member at [GEOGRAPHIC_DATA], [GEOGRAPHIC_DATA] Add a tag …" at bounding box center [780, 392] width 1559 height 784
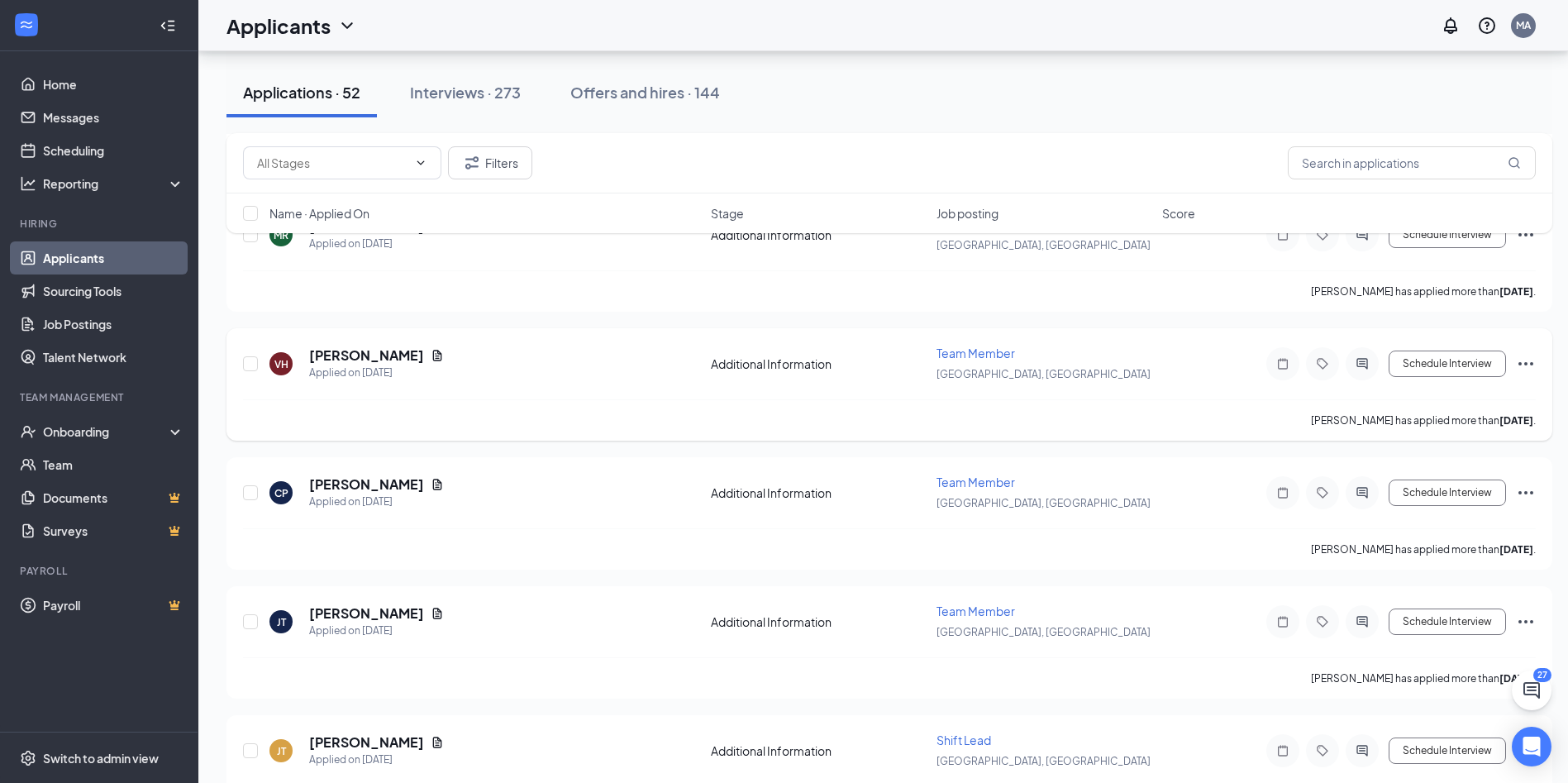
scroll to position [2315, 0]
click at [350, 484] on h5 "[PERSON_NAME]" at bounding box center [366, 483] width 115 height 18
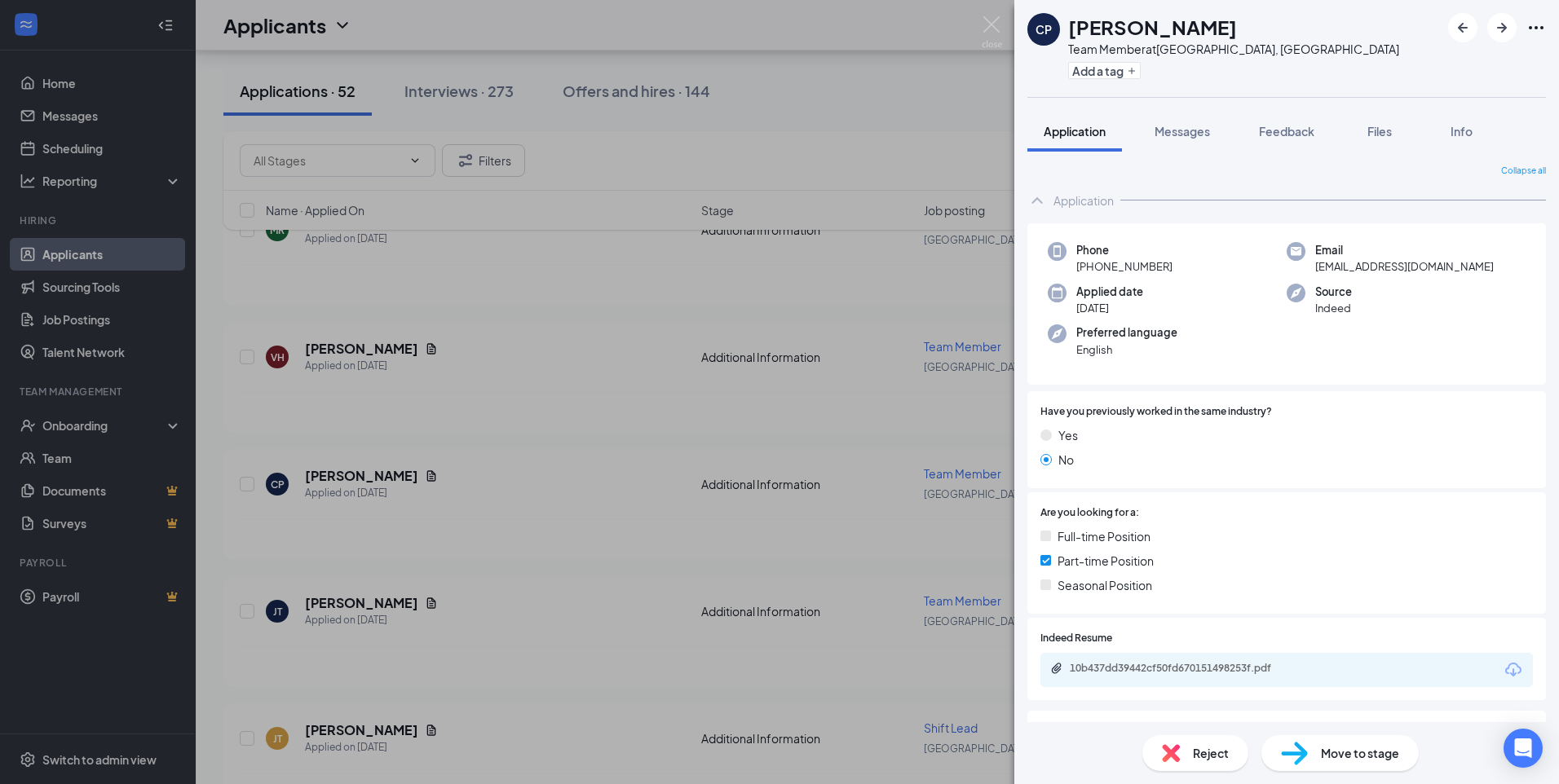
click at [619, 450] on div "CP [PERSON_NAME] Team Member at [GEOGRAPHIC_DATA], [GEOGRAPHIC_DATA] Add a tag …" at bounding box center [780, 392] width 1559 height 784
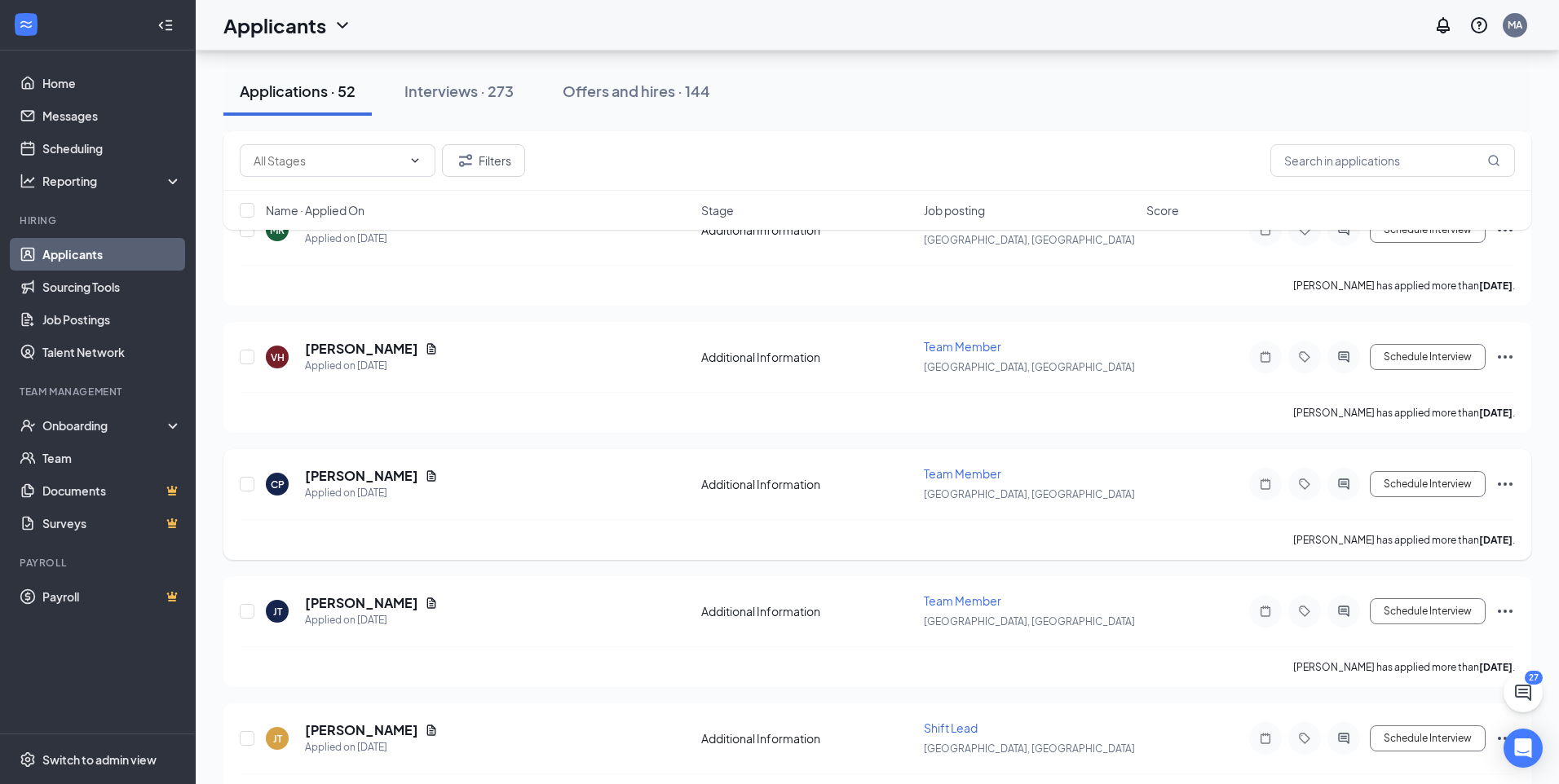
drag, startPoint x: 597, startPoint y: 450, endPoint x: 589, endPoint y: 449, distance: 8.1
click at [589, 449] on div "CP [PERSON_NAME] Applied on [DATE] Additional Information Team Member [GEOGRAPH…" at bounding box center [877, 504] width 1307 height 111
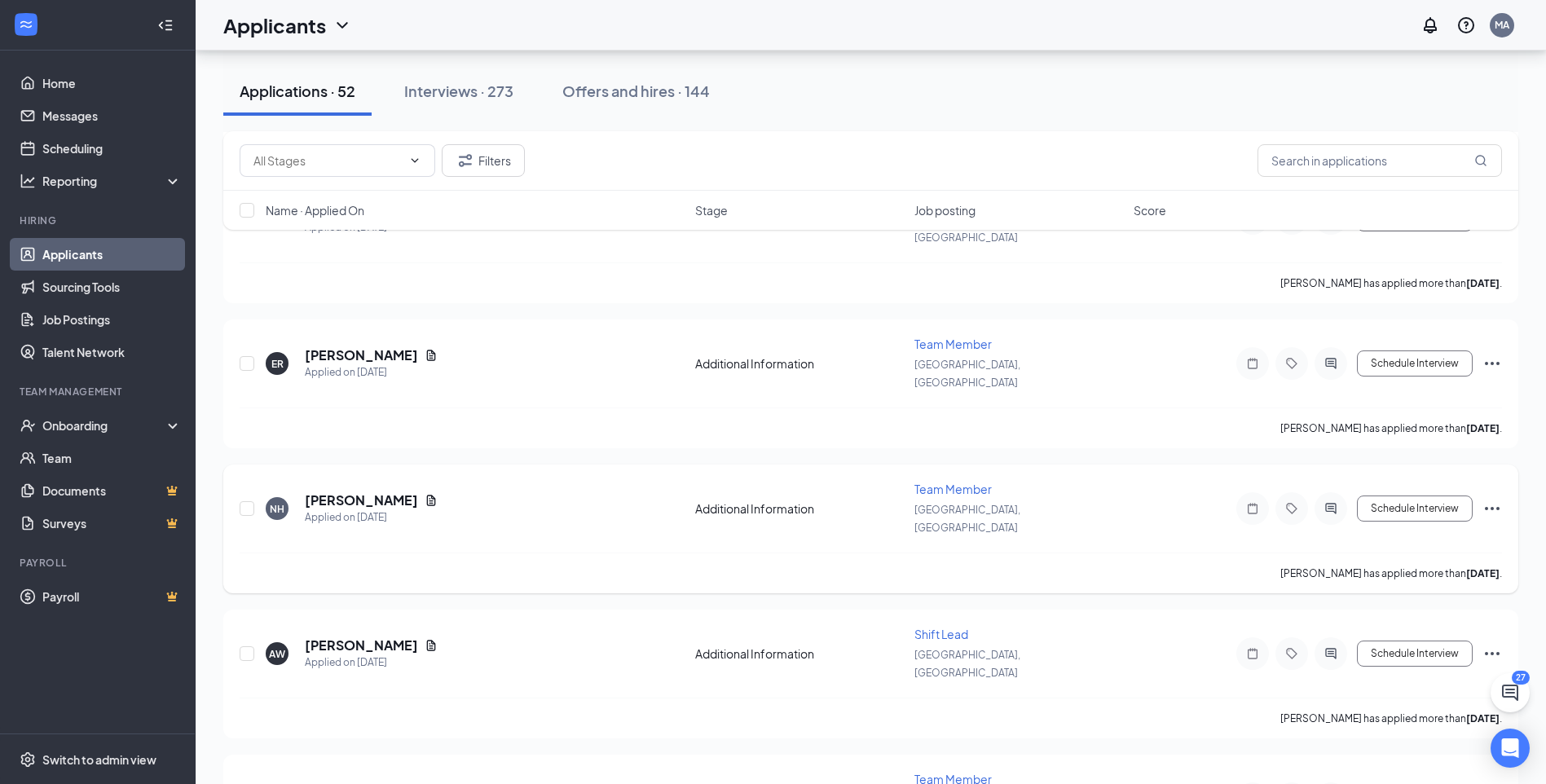
scroll to position [1223, 0]
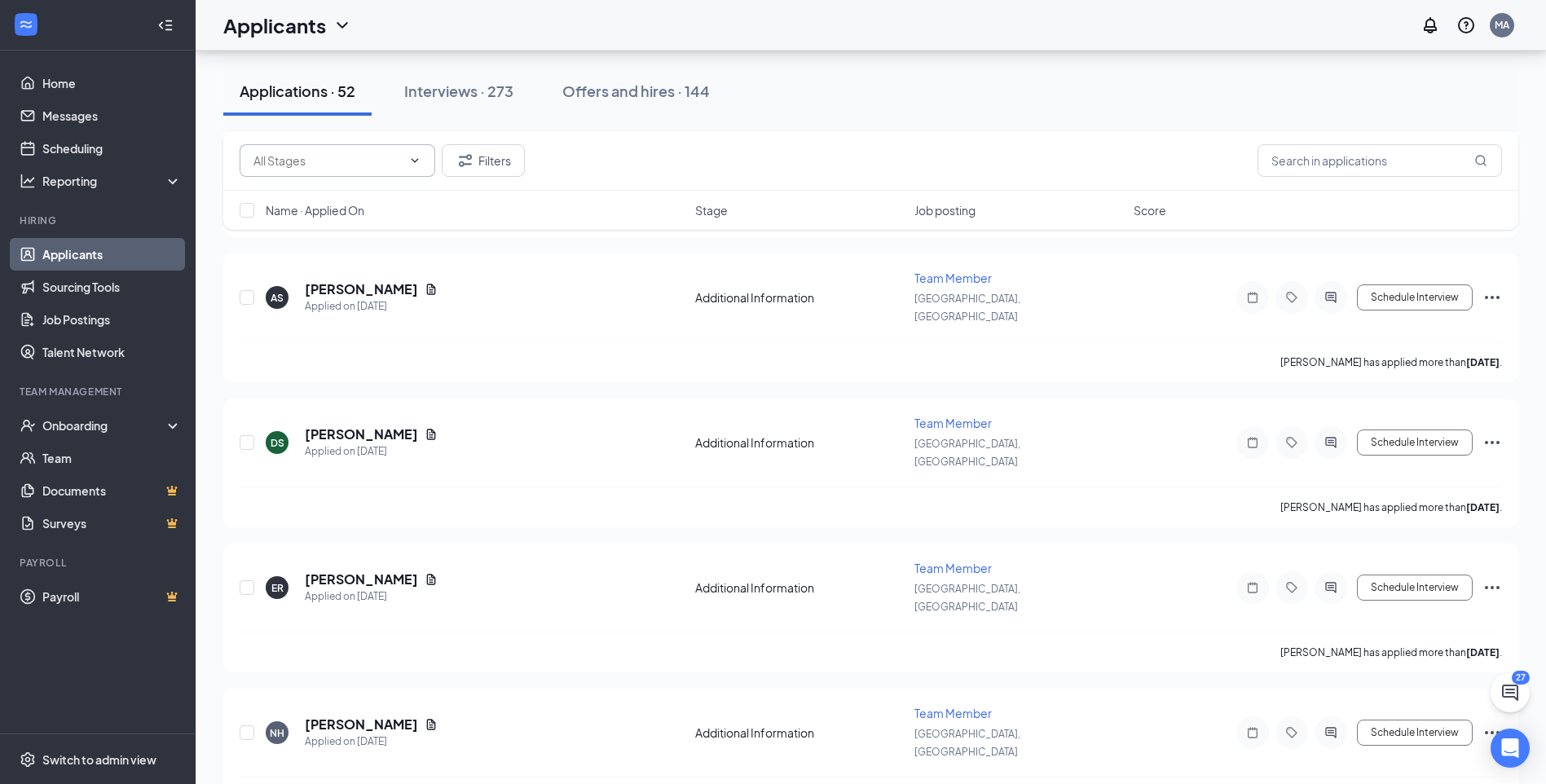
click at [409, 161] on icon "ChevronDown" at bounding box center [415, 160] width 13 height 13
click at [414, 158] on icon "ChevronDown" at bounding box center [415, 160] width 13 height 13
click at [481, 154] on button "Filters" at bounding box center [483, 160] width 83 height 32
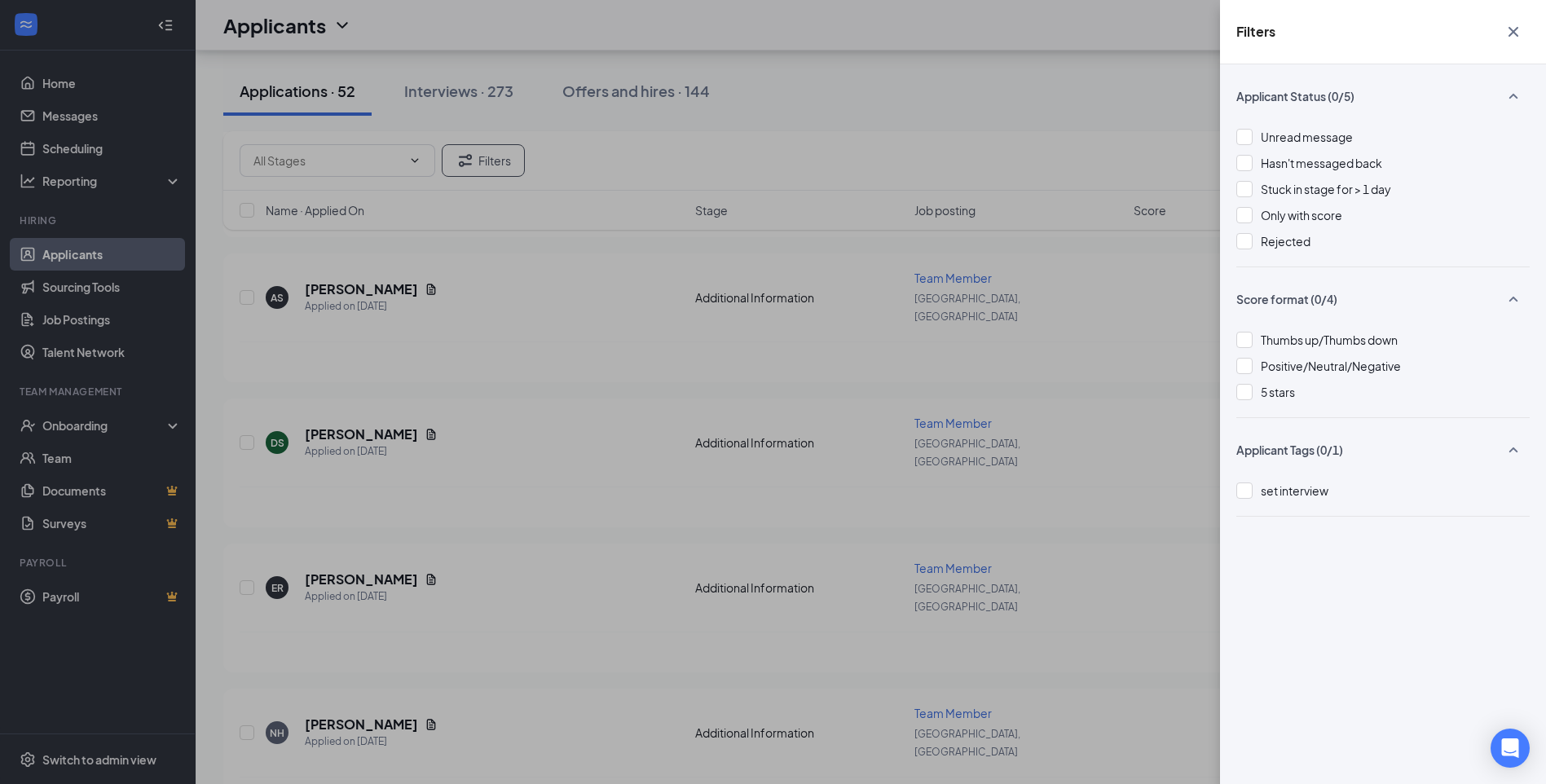
click at [637, 151] on div "Filters Applicant Status (0/5) Unread message Hasn't messaged back Stuck in sta…" at bounding box center [773, 392] width 1546 height 784
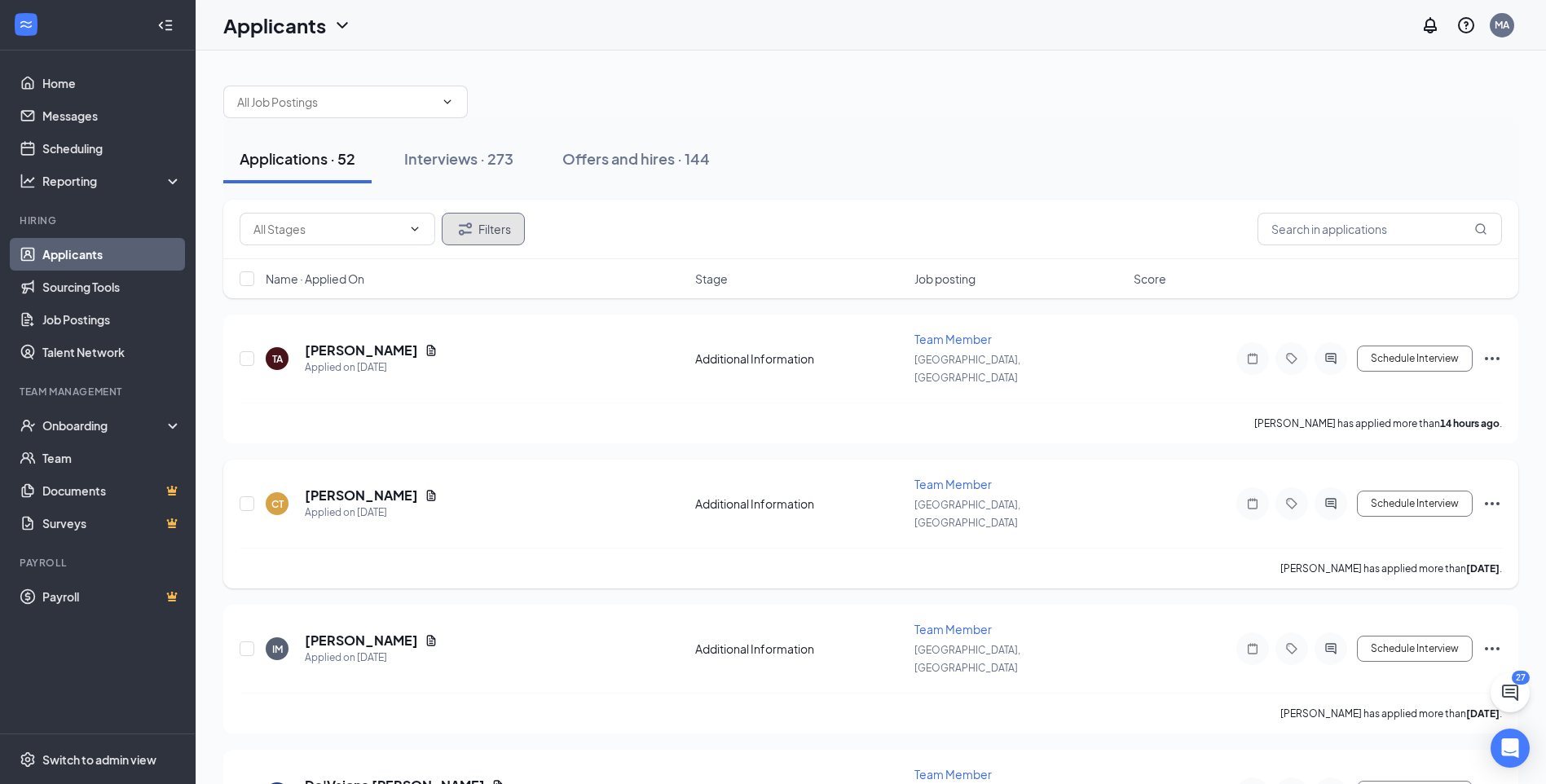
scroll to position [0, 0]
click at [172, 425] on div "Onboarding" at bounding box center [97, 425] width 195 height 32
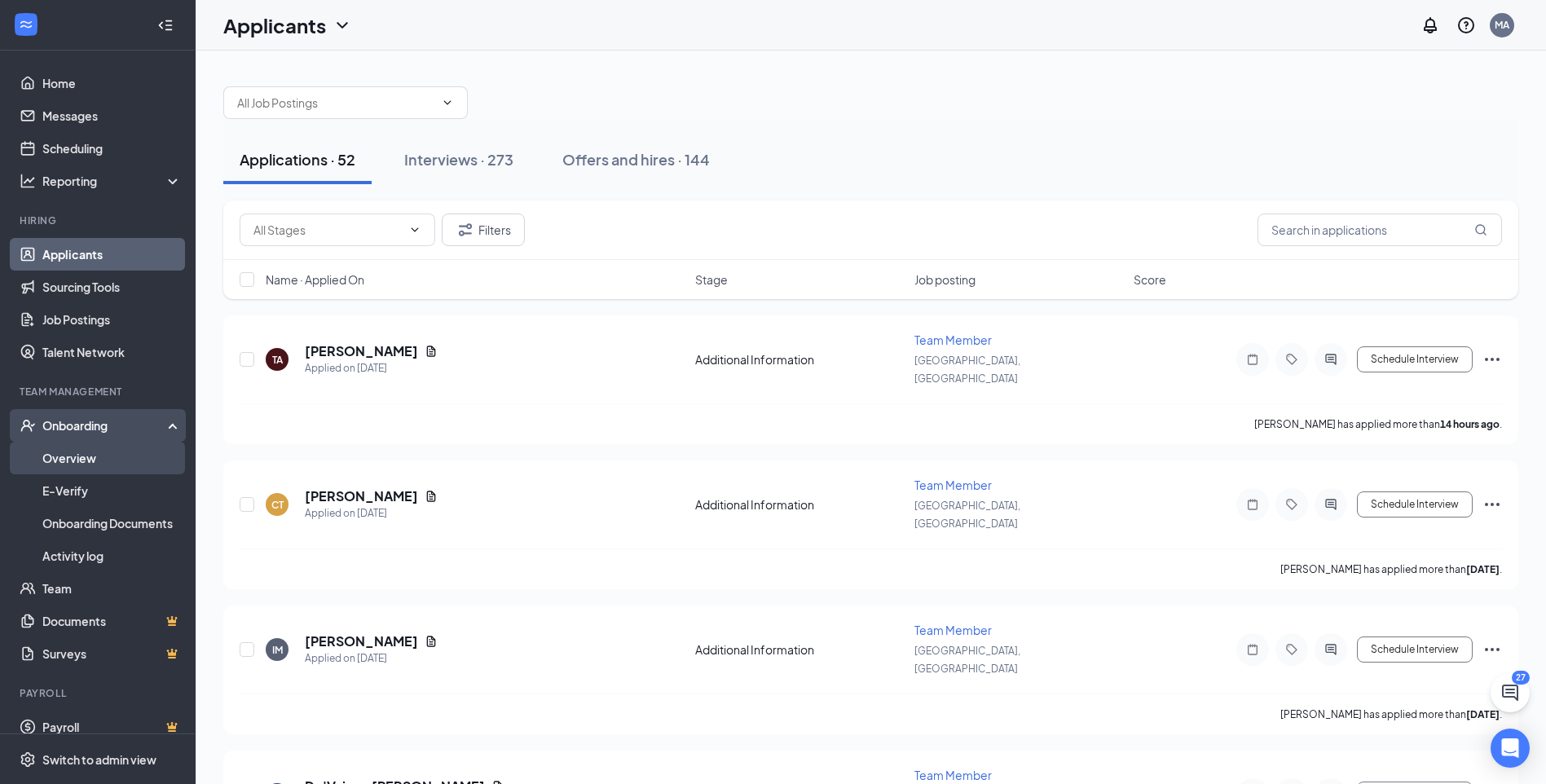
click at [140, 452] on link "Overview" at bounding box center [112, 457] width 140 height 32
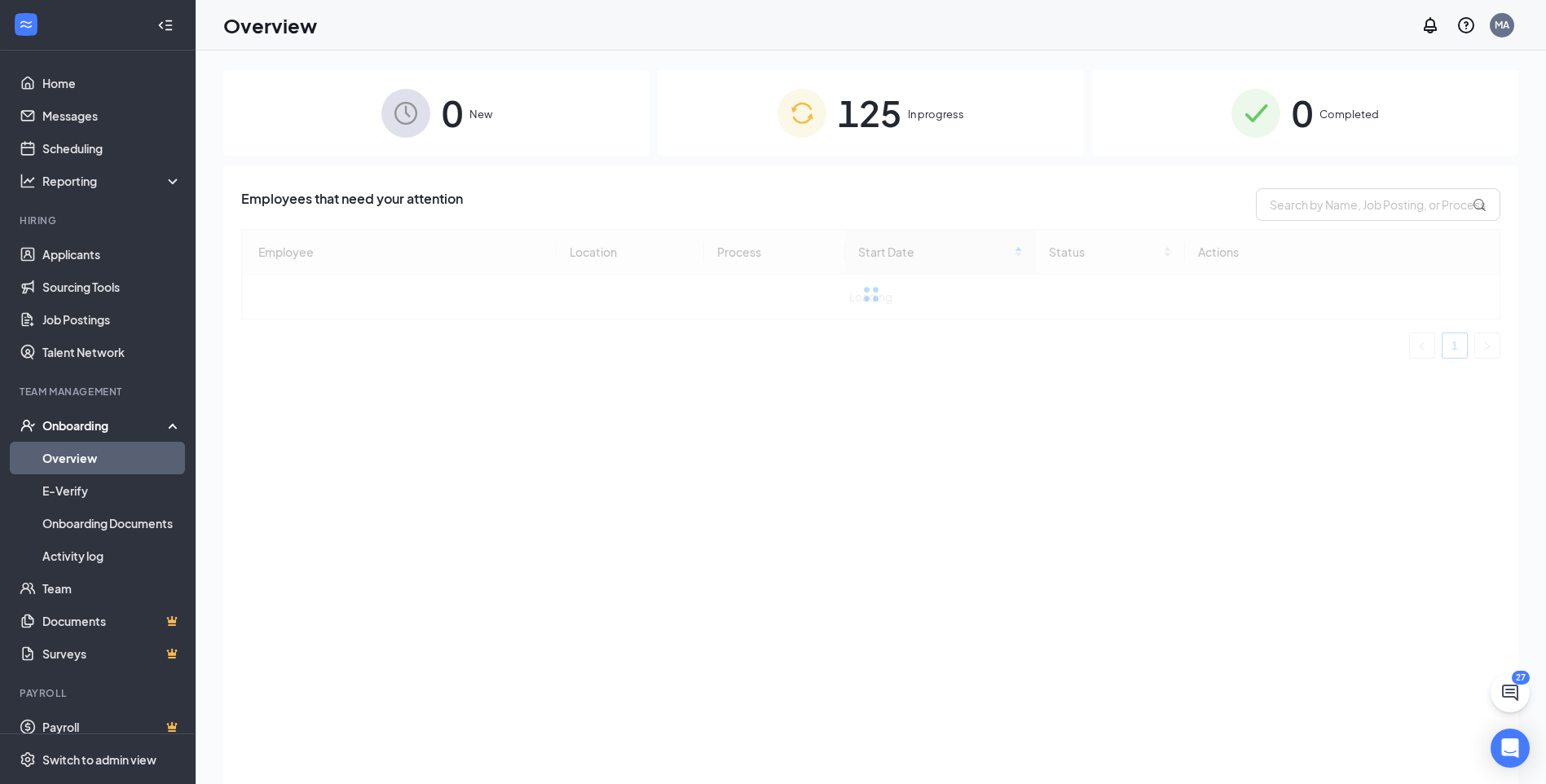
click at [147, 424] on div "Onboarding" at bounding box center [106, 426] width 126 height 17
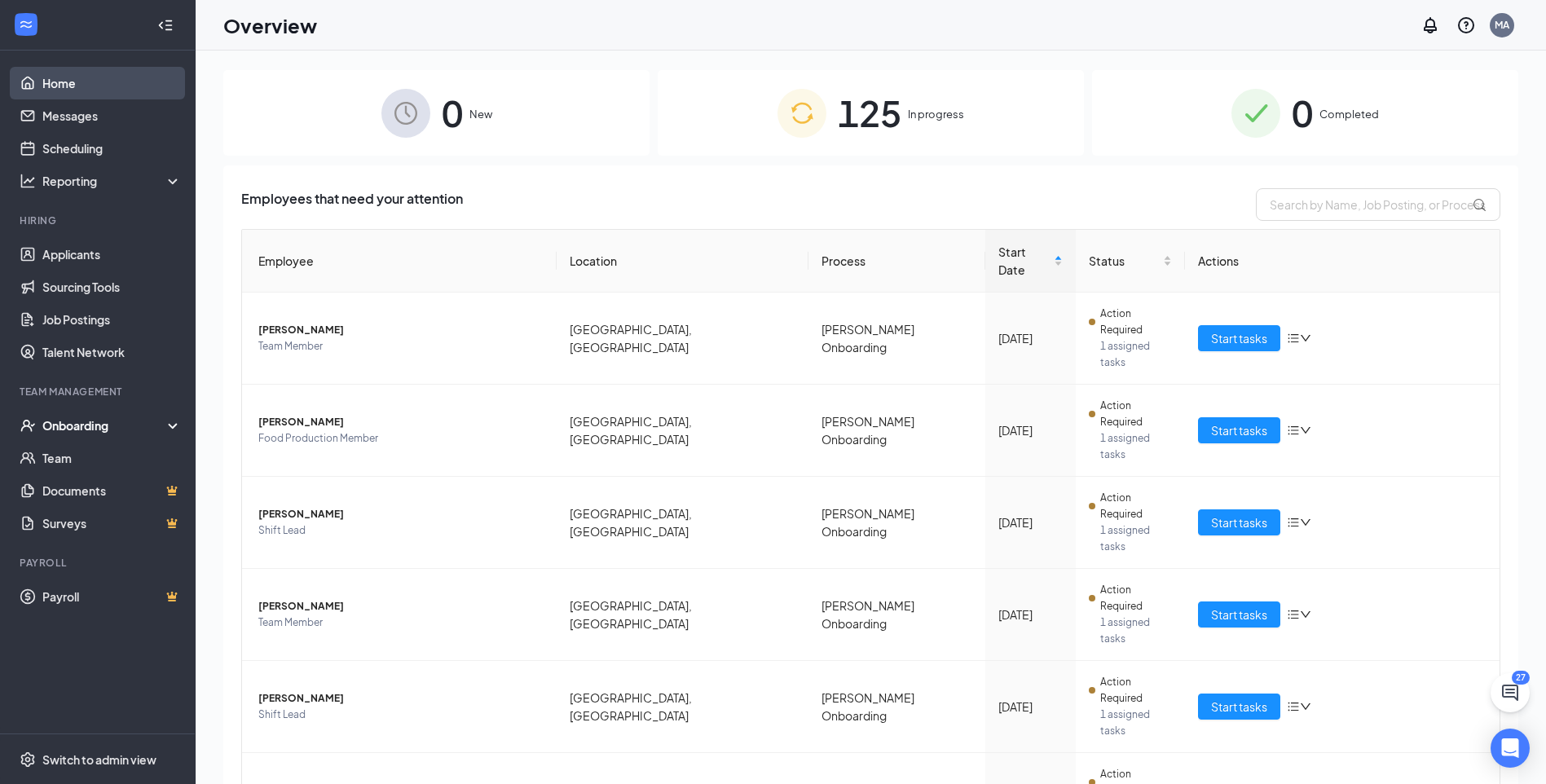
click at [69, 93] on link "Home" at bounding box center [112, 82] width 140 height 32
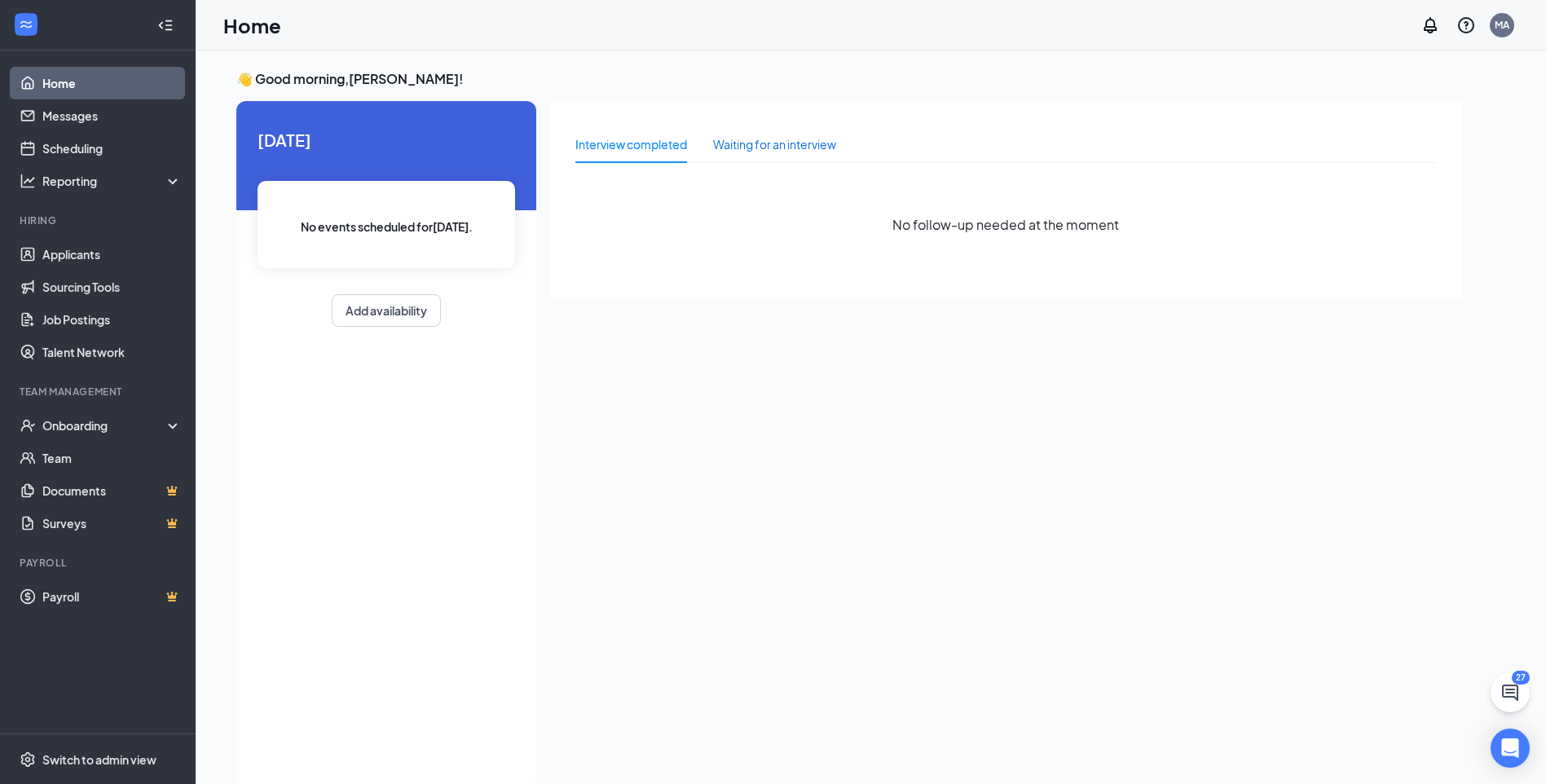
click at [763, 141] on div "Waiting for an interview" at bounding box center [775, 143] width 123 height 18
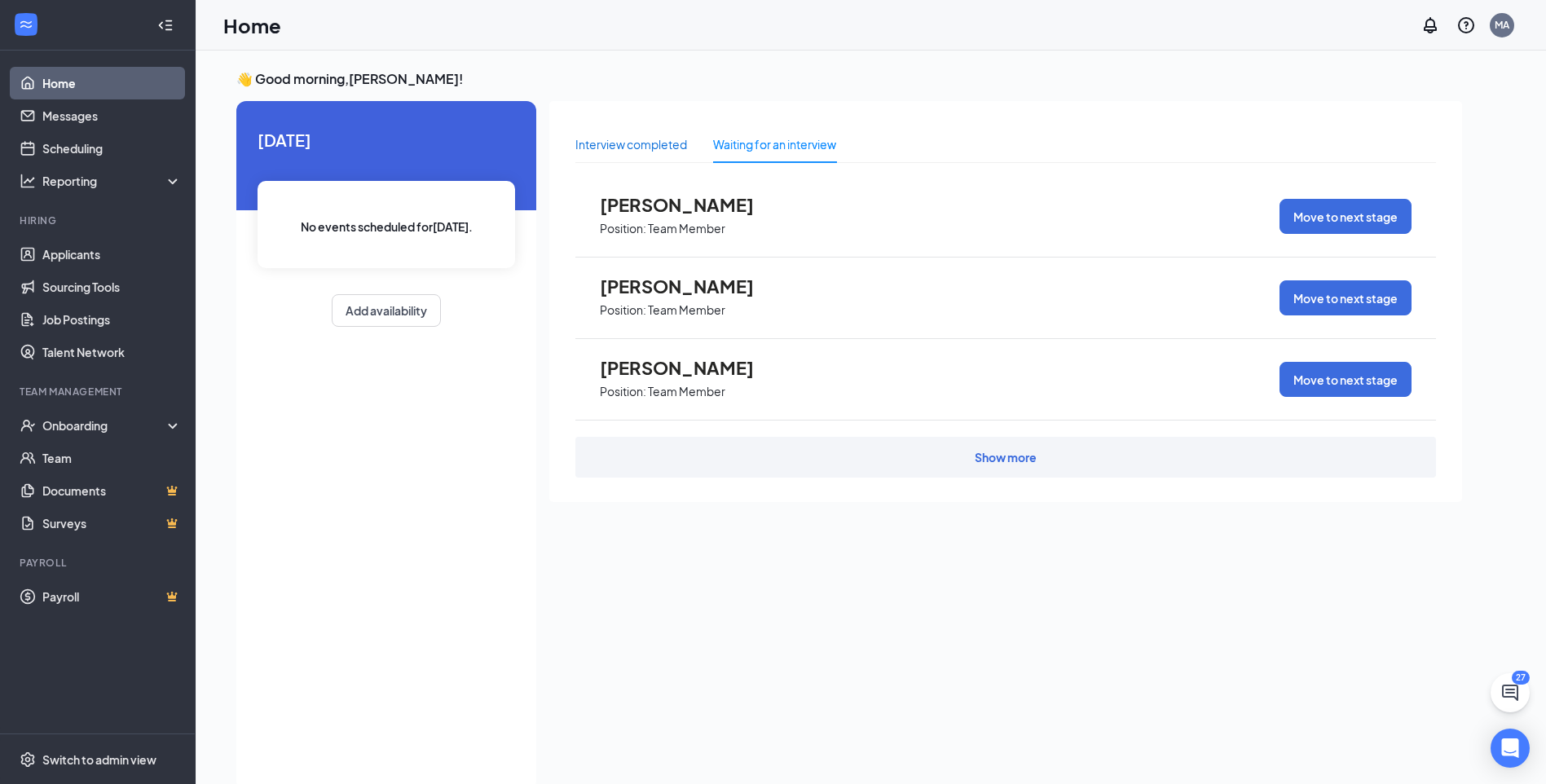
click at [632, 141] on div "Interview completed" at bounding box center [631, 143] width 112 height 18
